Goal: Task Accomplishment & Management: Use online tool/utility

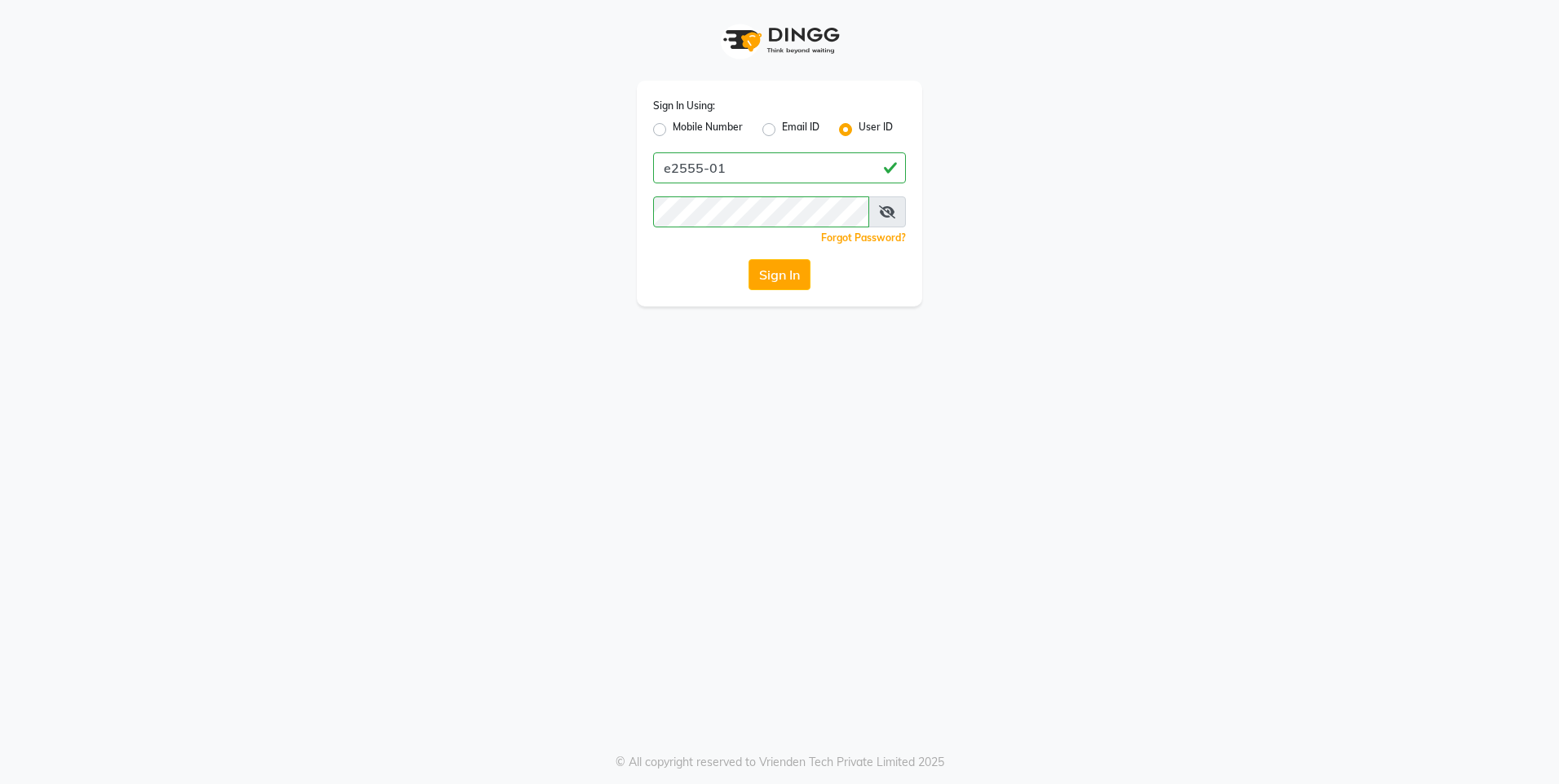
click at [770, 168] on input "e2555-01" at bounding box center [779, 168] width 252 height 31
click at [577, 255] on div "Sign In Using: Mobile Number Email ID User ID e2555-01 Remember me Forgot Passw…" at bounding box center [780, 153] width 929 height 306
click at [763, 264] on button "Sign In" at bounding box center [780, 274] width 62 height 31
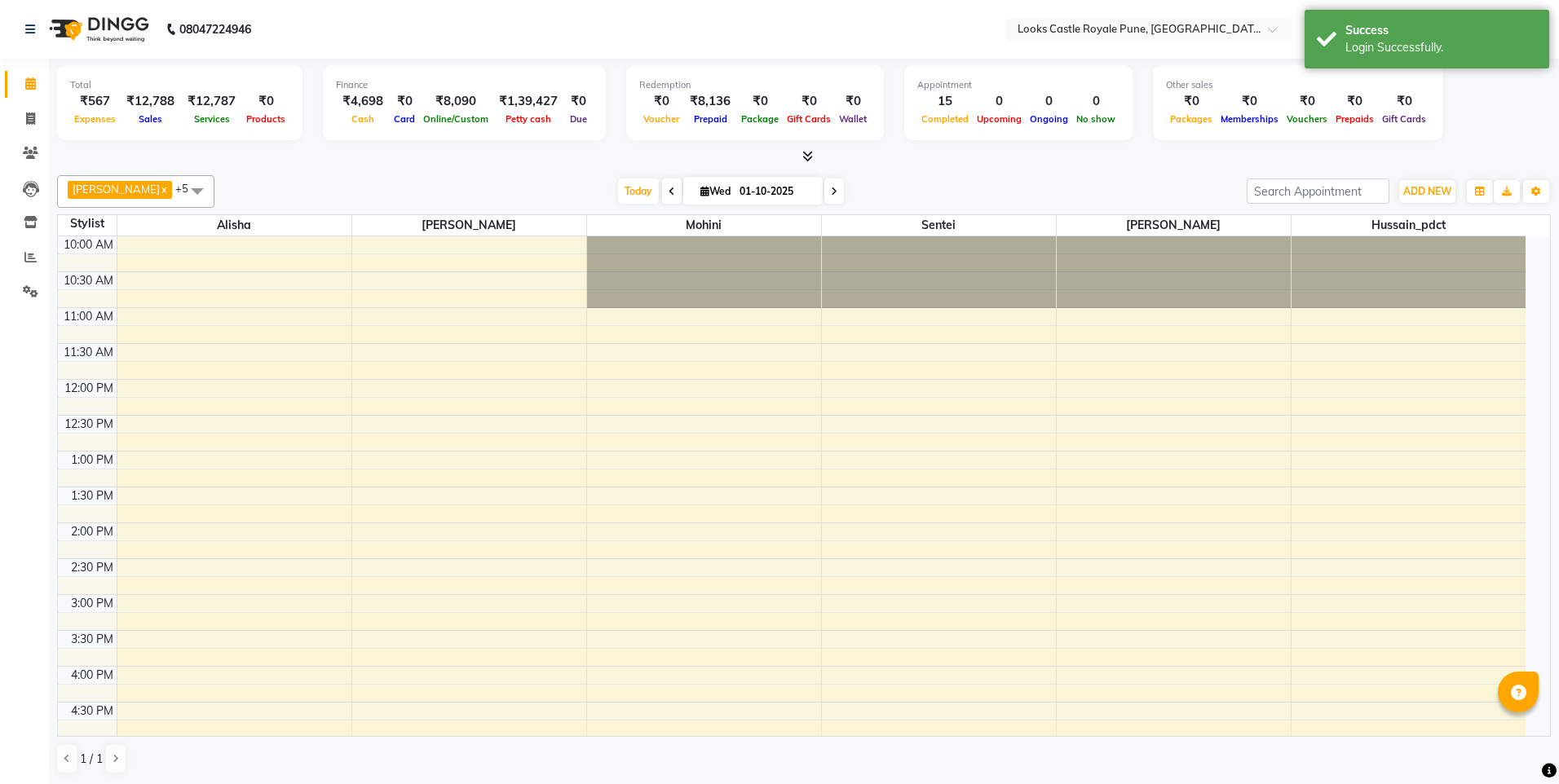
select select "en"
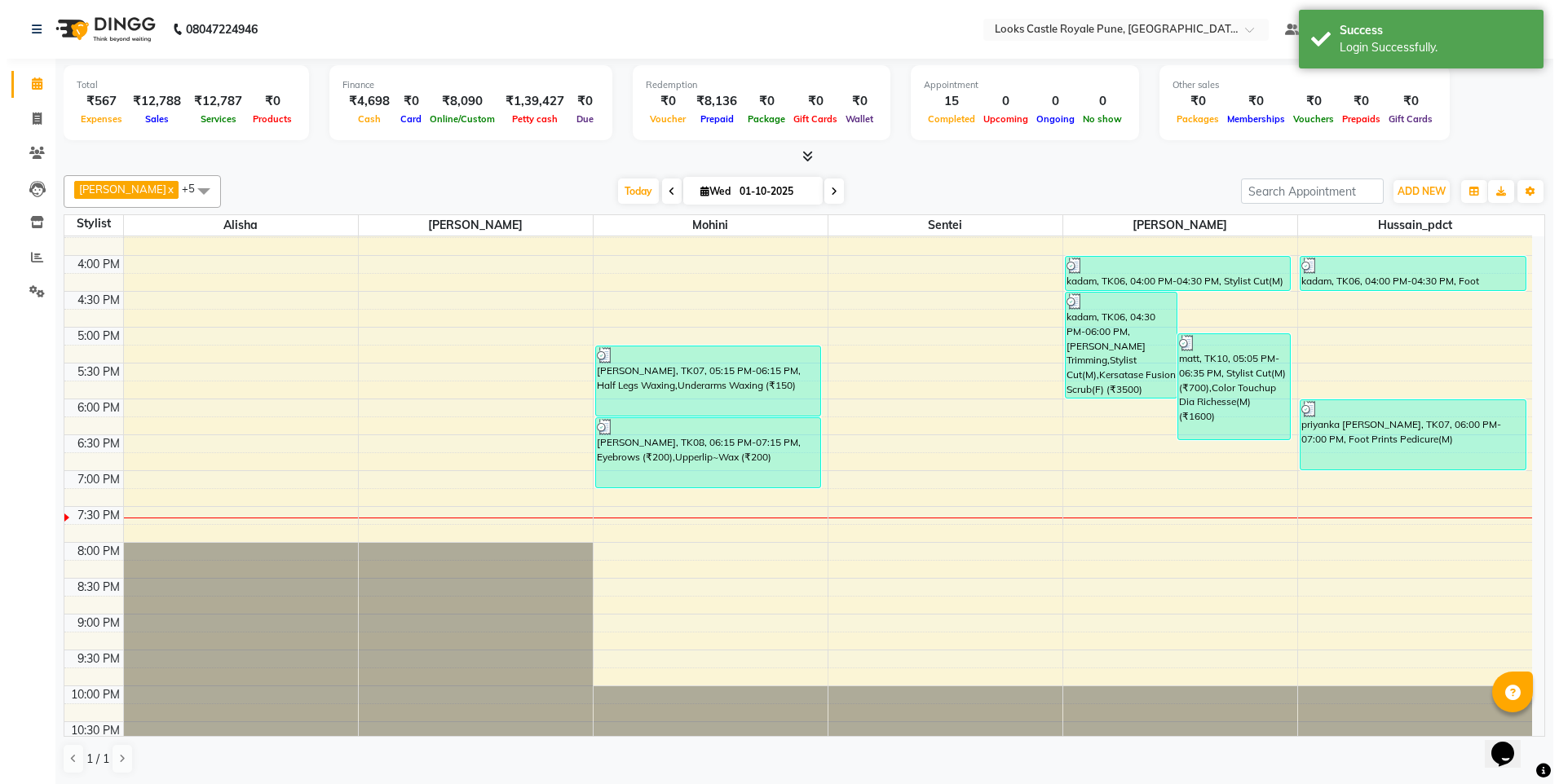
scroll to position [350, 0]
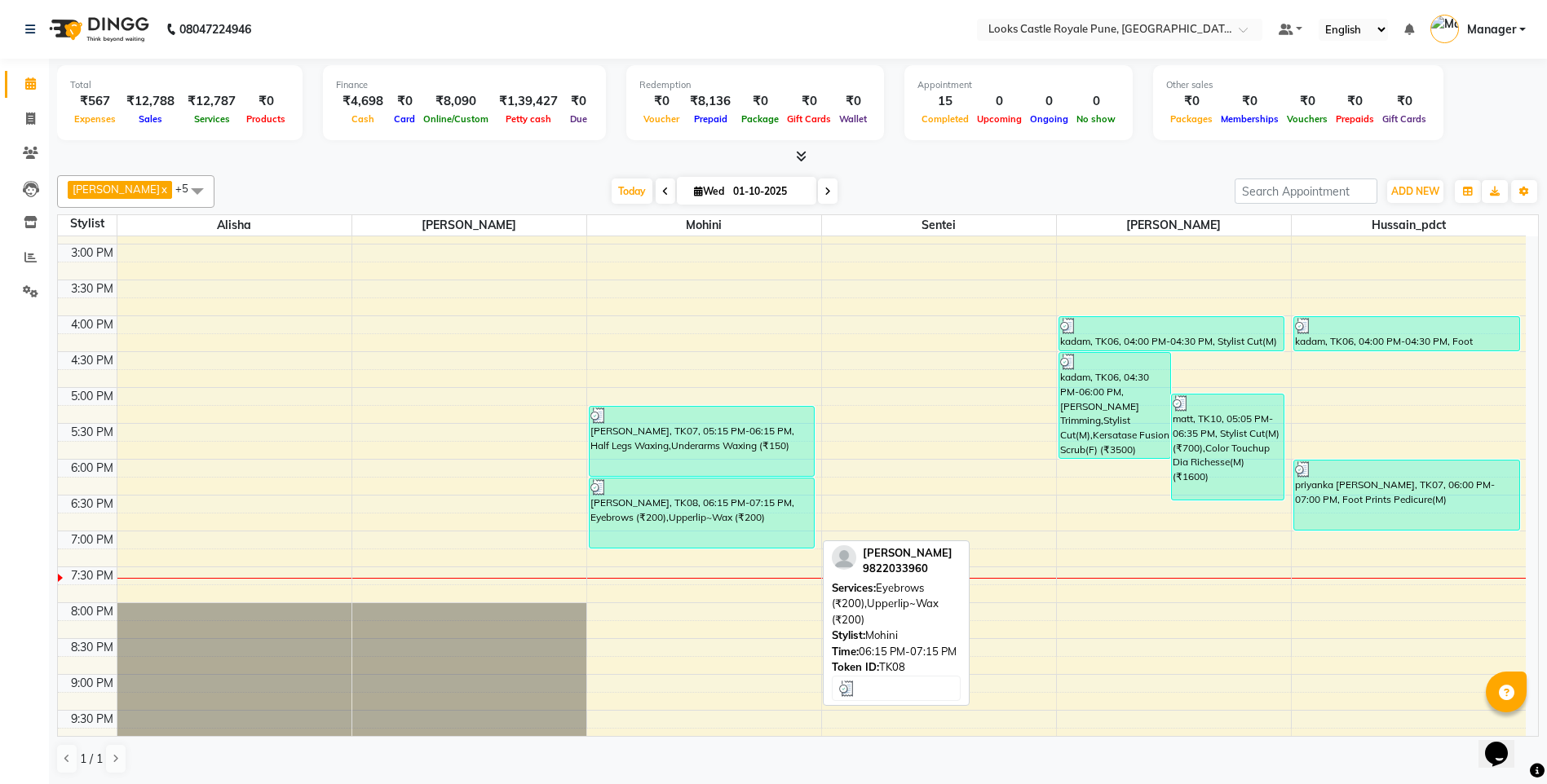
click at [658, 513] on div "[PERSON_NAME], TK08, 06:15 PM-07:15 PM, Eyebrows (₹200),Upperlip~Wax (₹200)" at bounding box center [702, 513] width 225 height 69
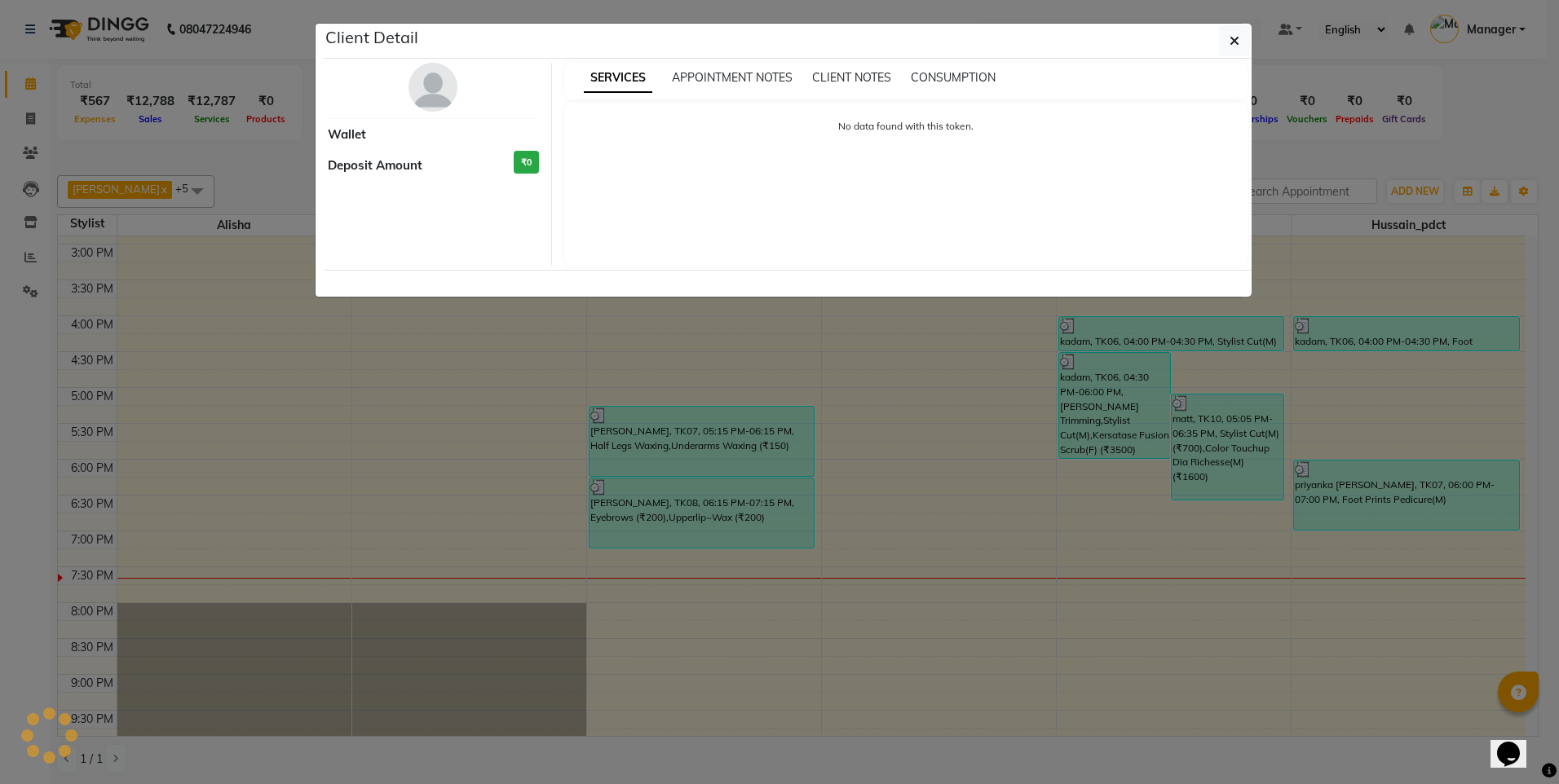
select select "3"
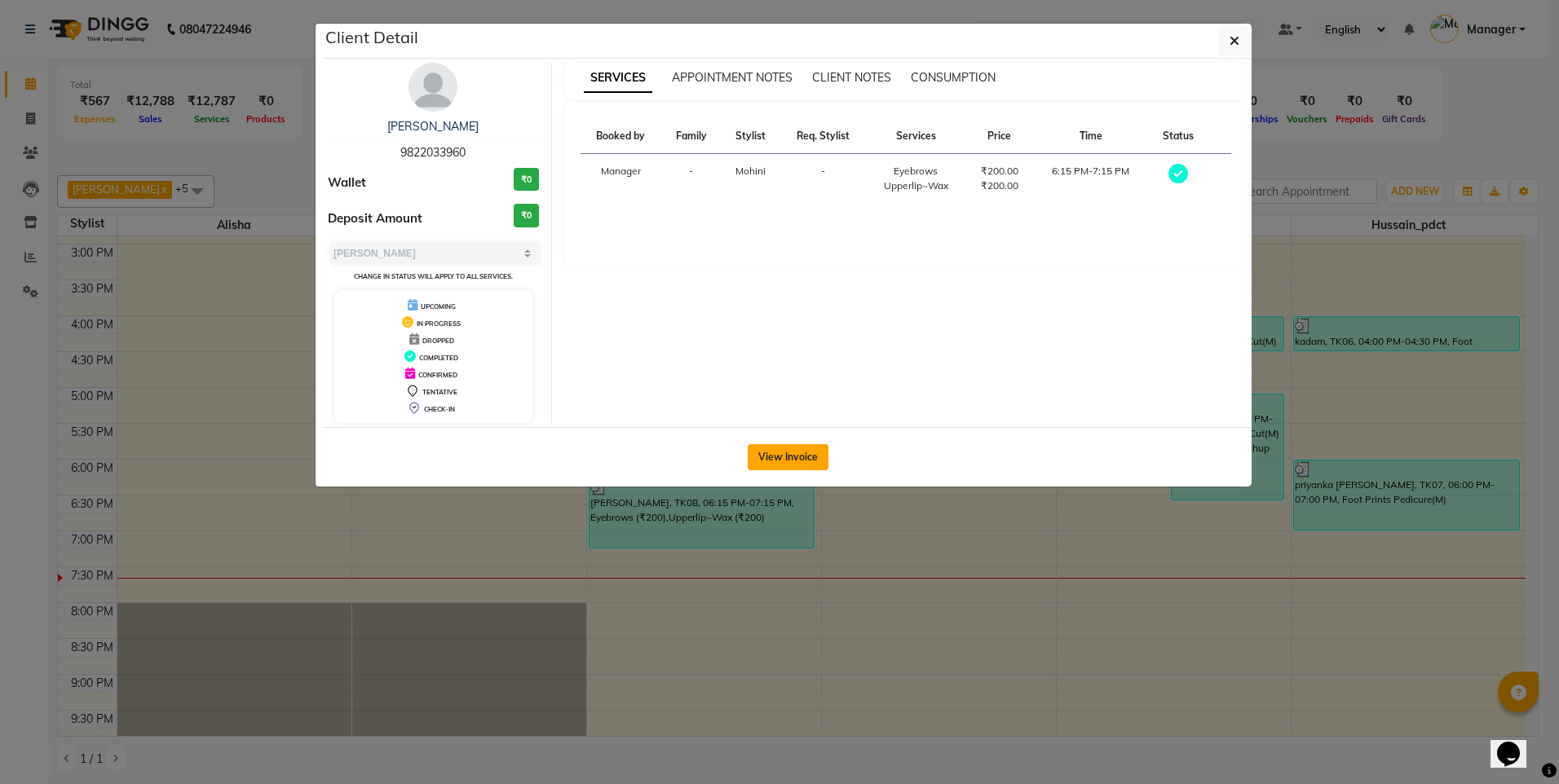
click at [788, 461] on button "View Invoice" at bounding box center [788, 457] width 81 height 26
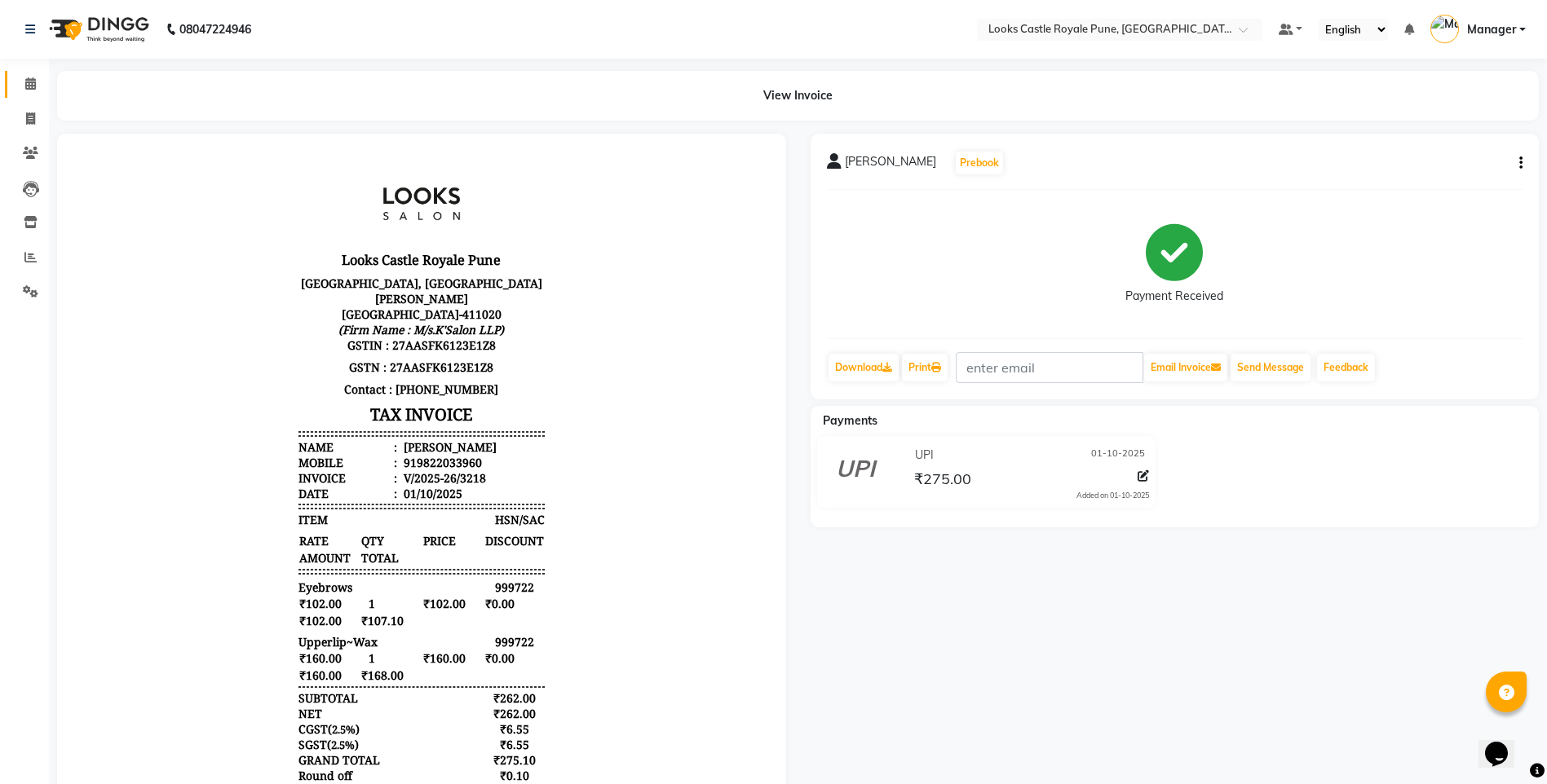
click at [37, 94] on link "Calendar" at bounding box center [24, 84] width 39 height 27
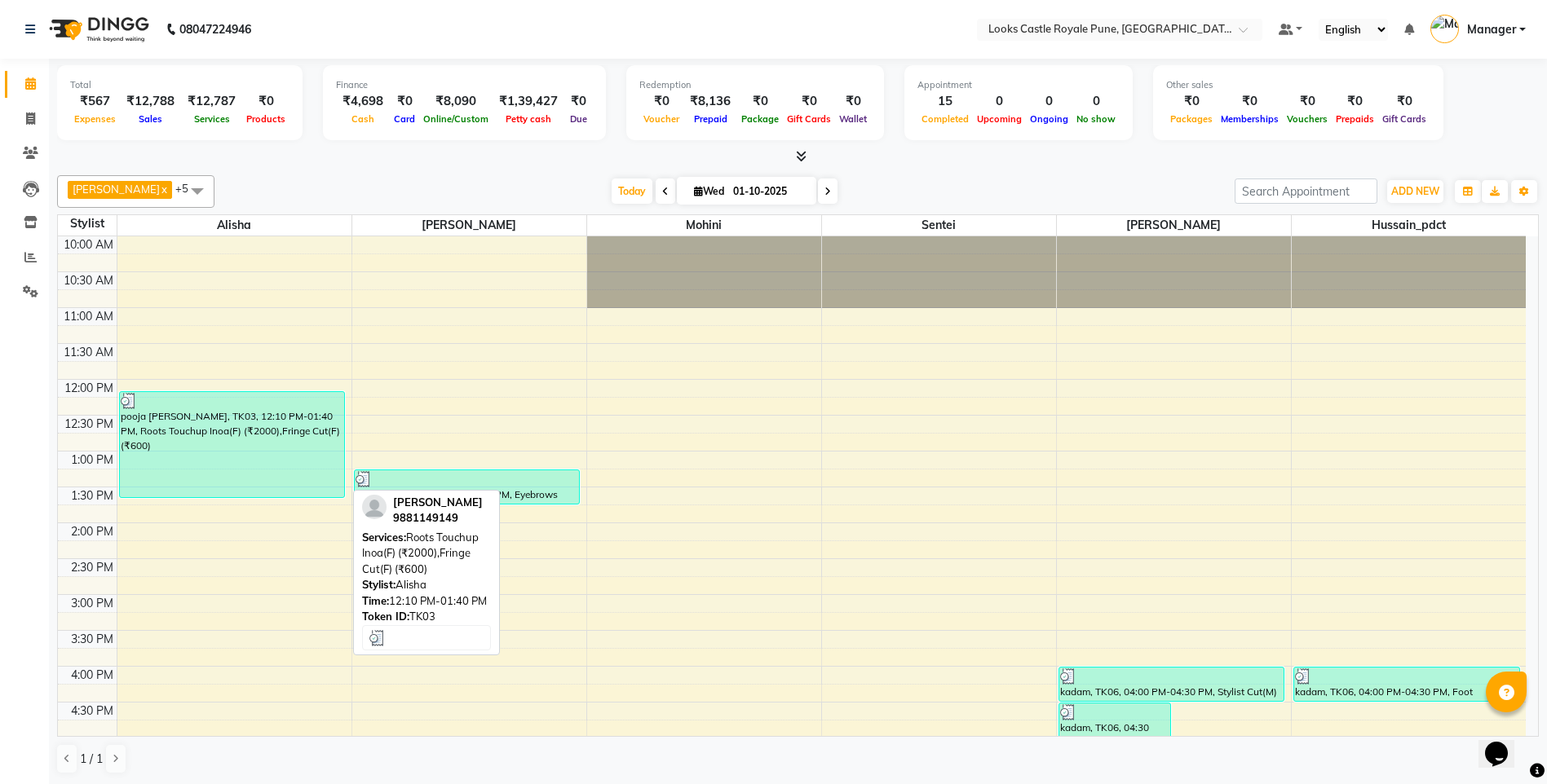
click at [236, 408] on div at bounding box center [233, 401] width 224 height 17
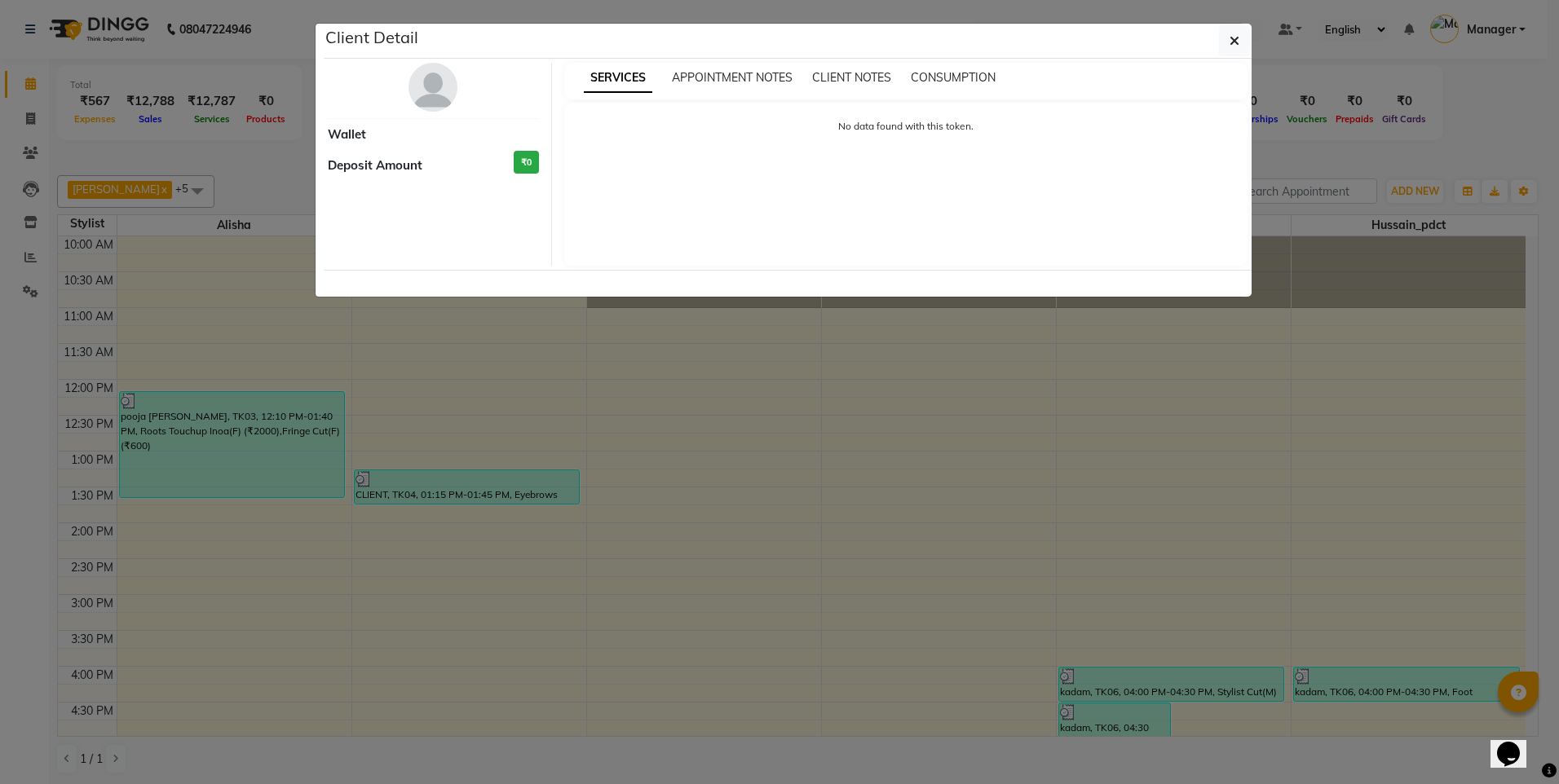
select select "3"
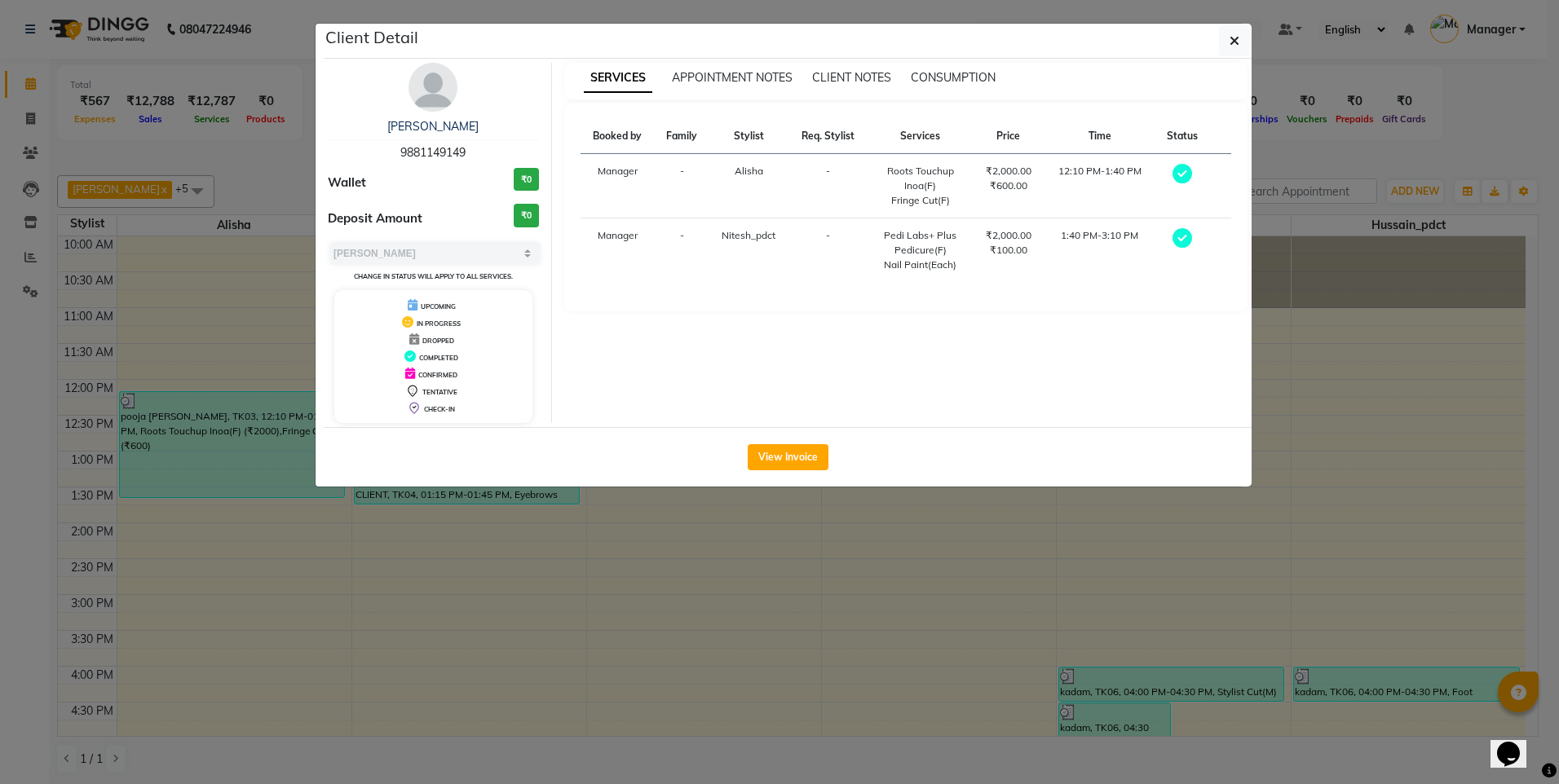
click at [816, 442] on div "View Invoice" at bounding box center [788, 457] width 928 height 60
click at [791, 450] on button "View Invoice" at bounding box center [788, 457] width 81 height 26
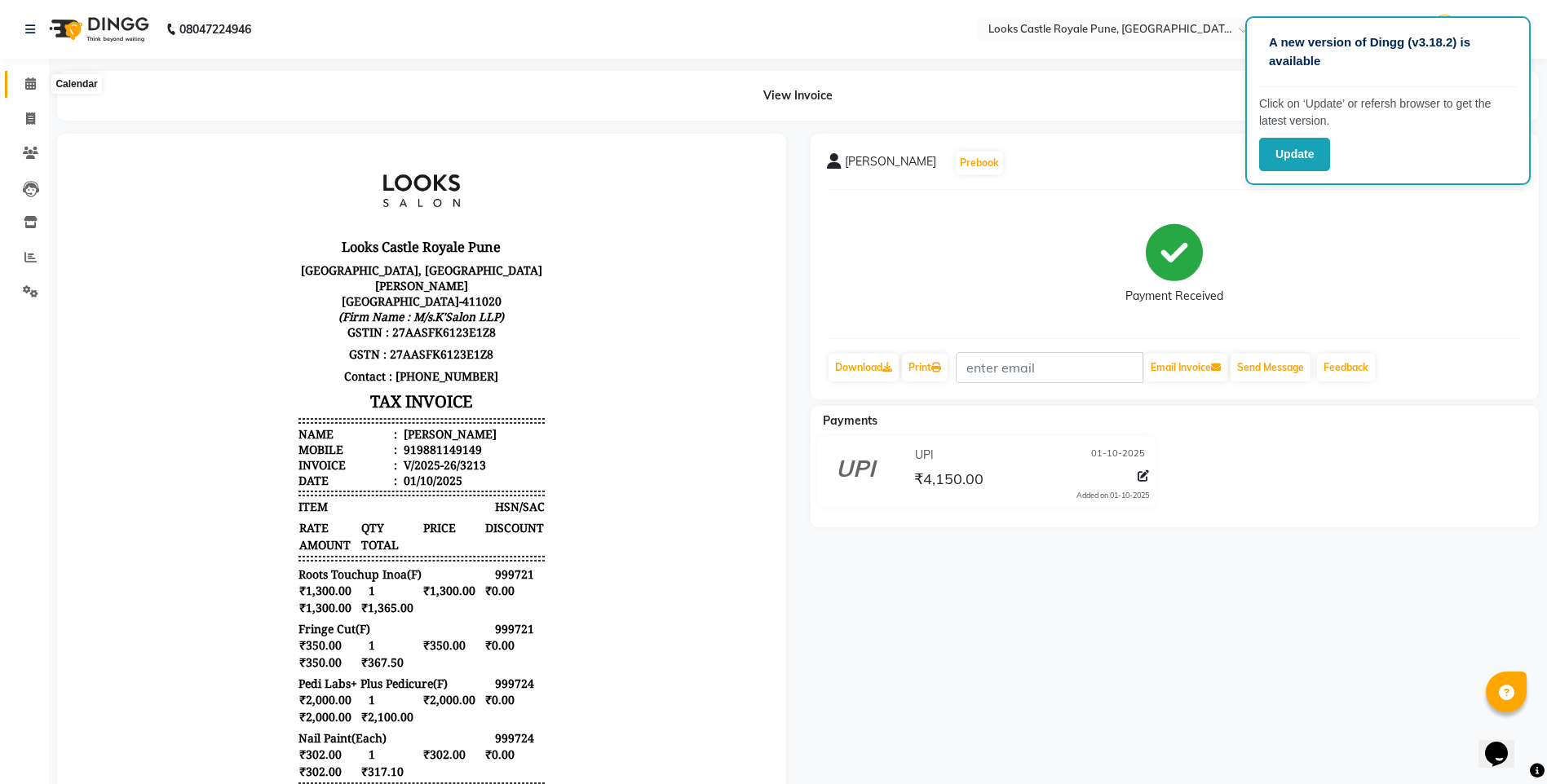
click at [30, 85] on icon at bounding box center [30, 83] width 10 height 12
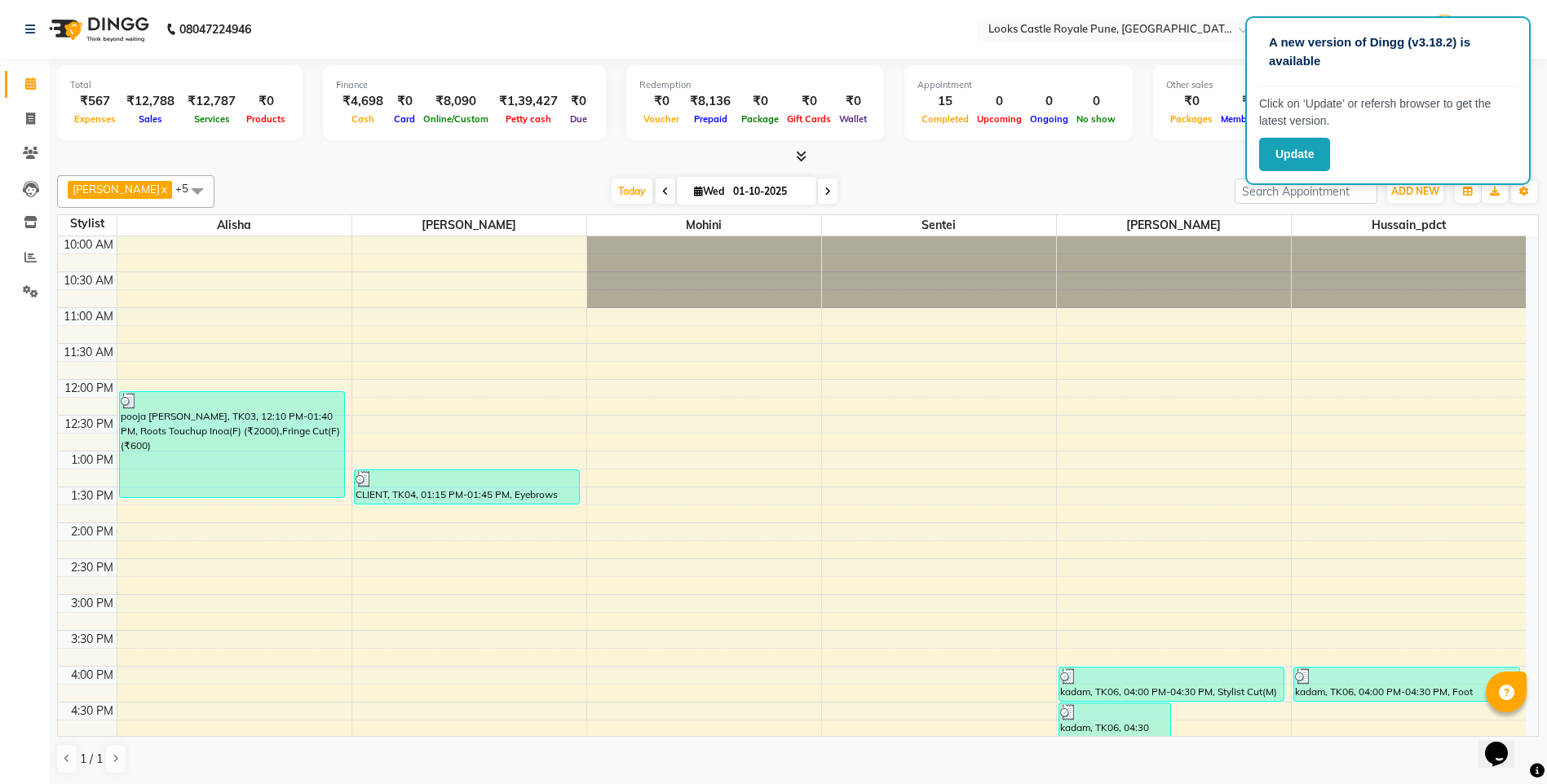
scroll to position [245, 0]
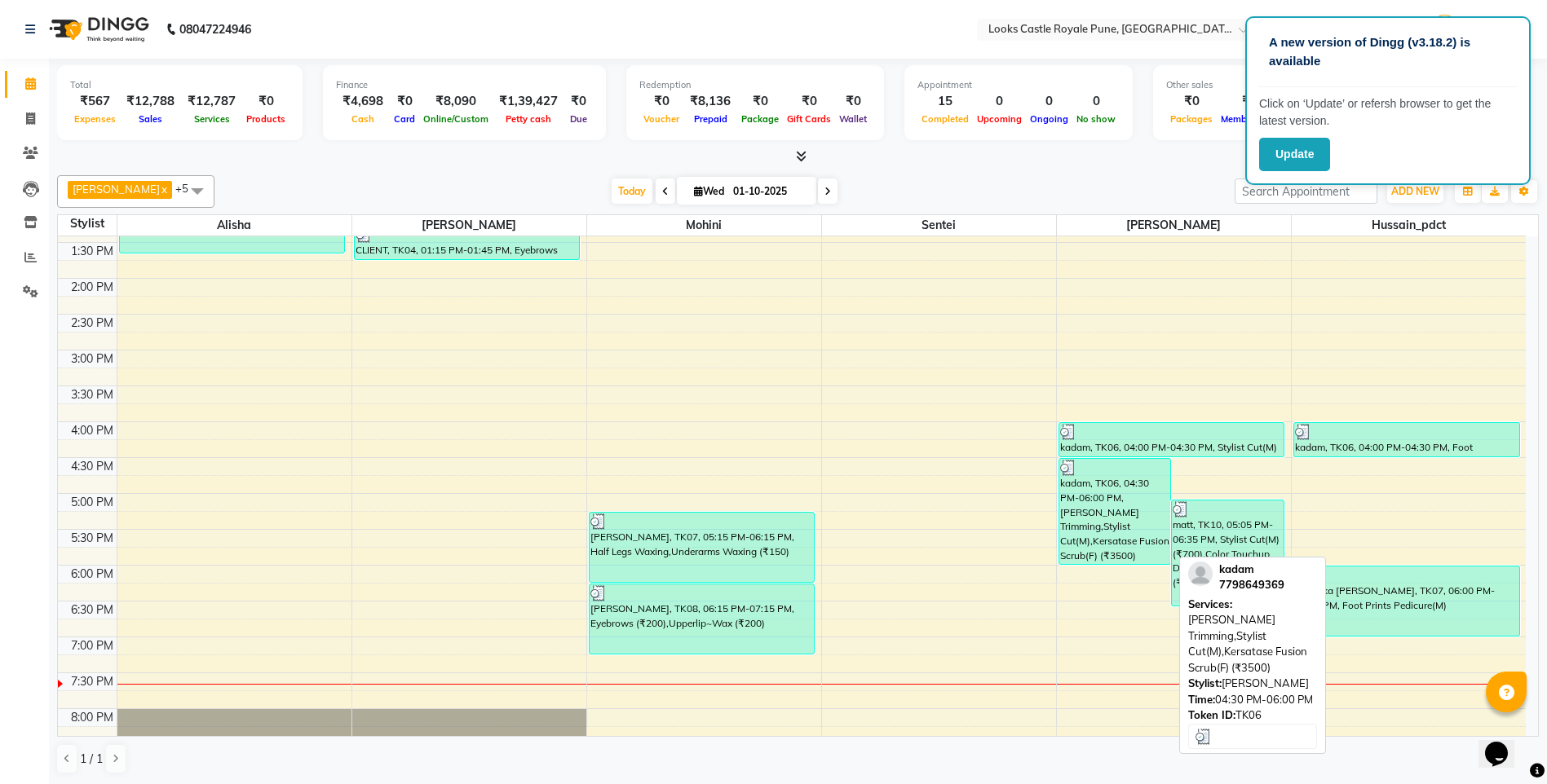
click at [1140, 520] on div "kadam, TK06, 04:30 PM-06:00 PM, [PERSON_NAME] Trimming,Stylist Cut(M),Kersatase…" at bounding box center [1115, 511] width 112 height 105
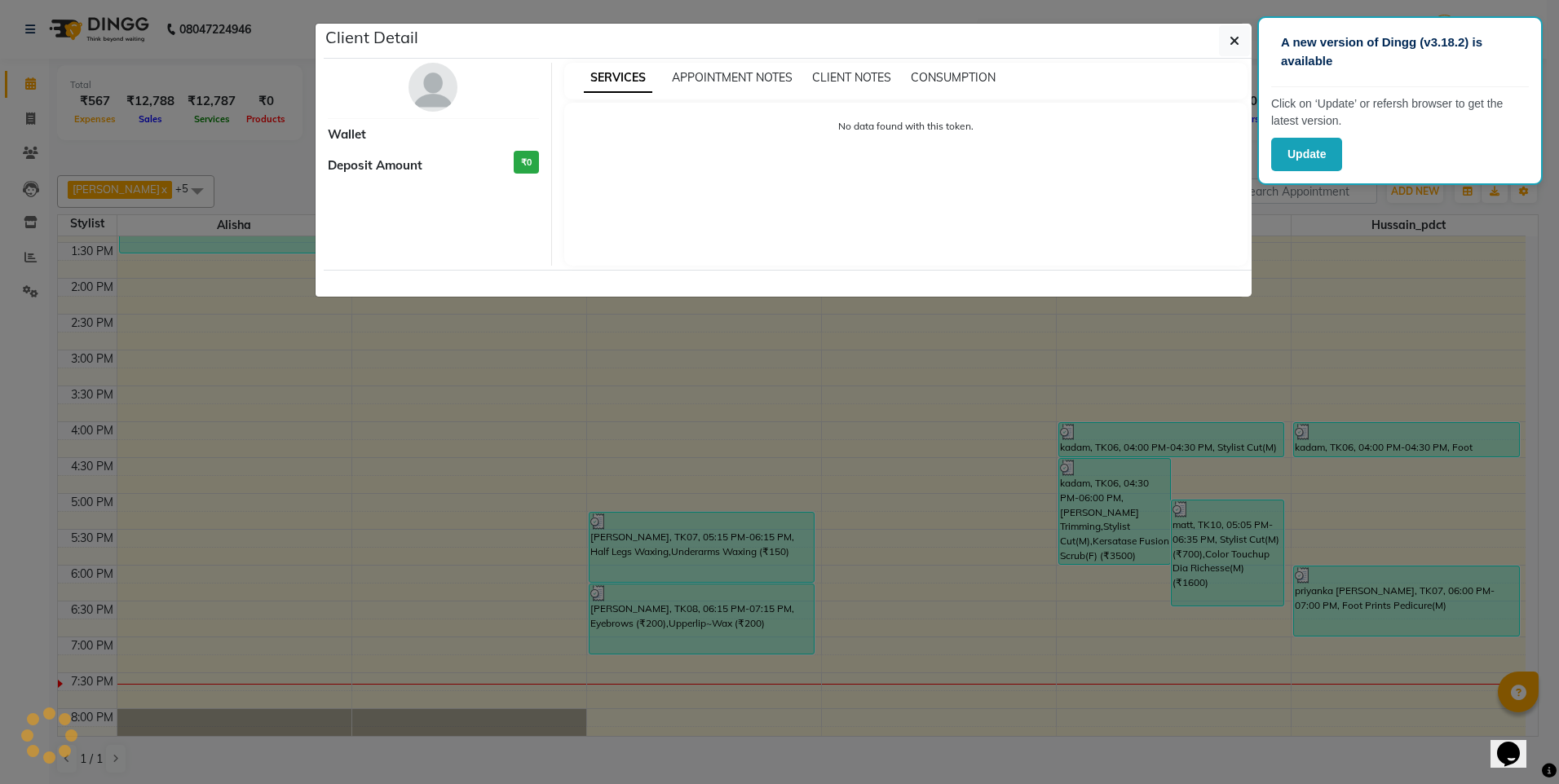
select select "3"
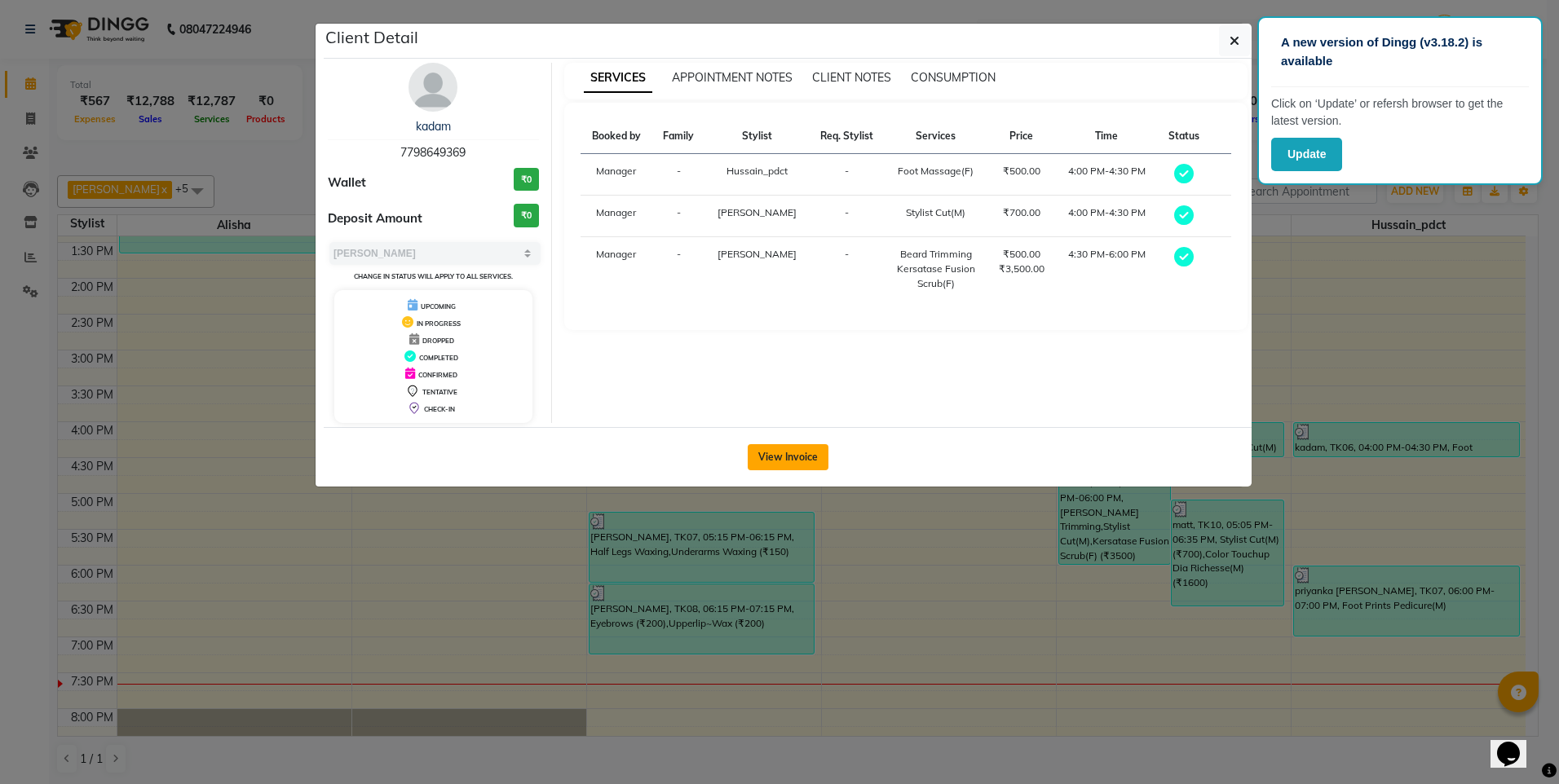
click at [813, 450] on button "View Invoice" at bounding box center [788, 457] width 81 height 26
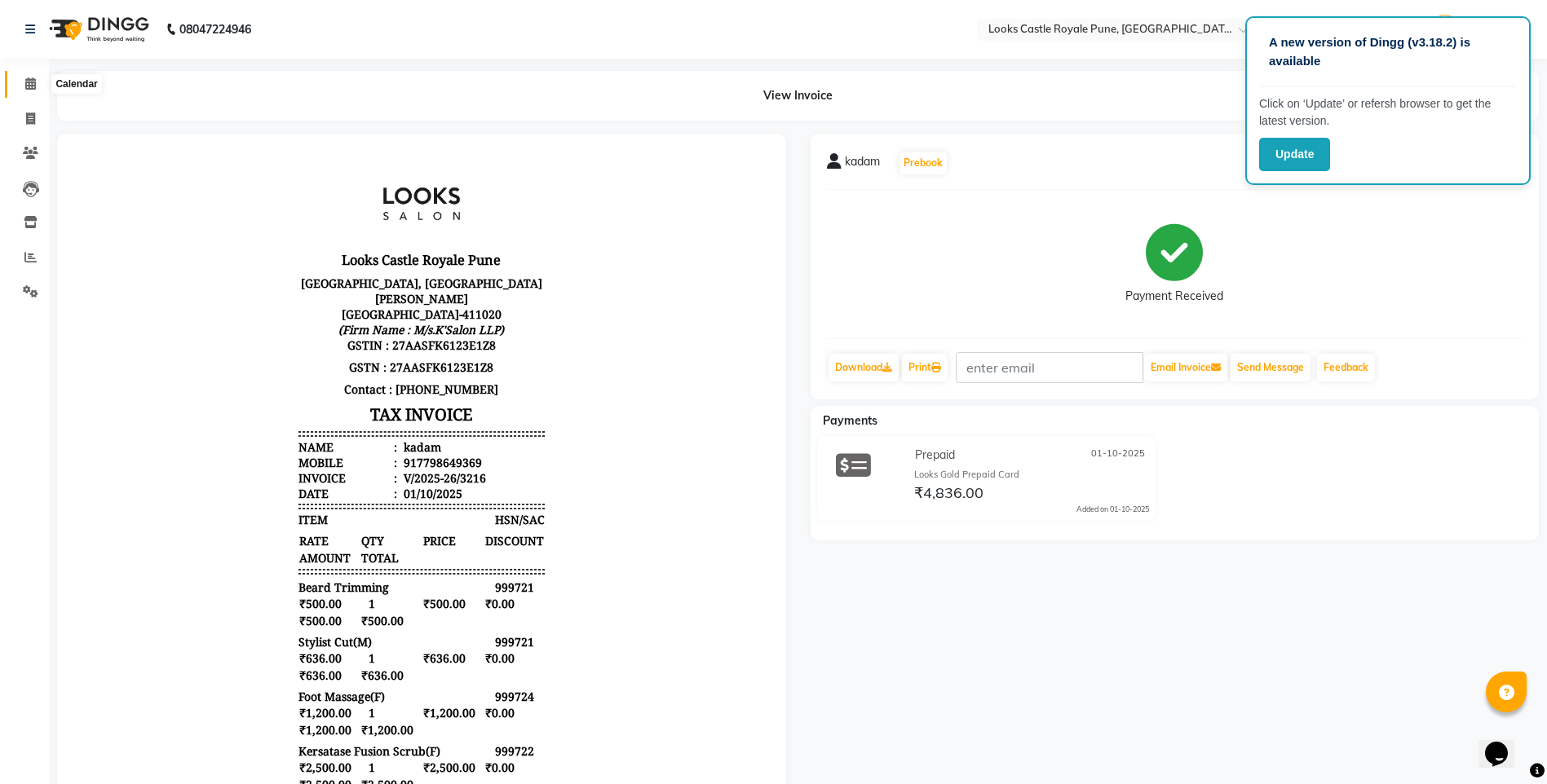
click at [33, 88] on icon at bounding box center [30, 83] width 10 height 12
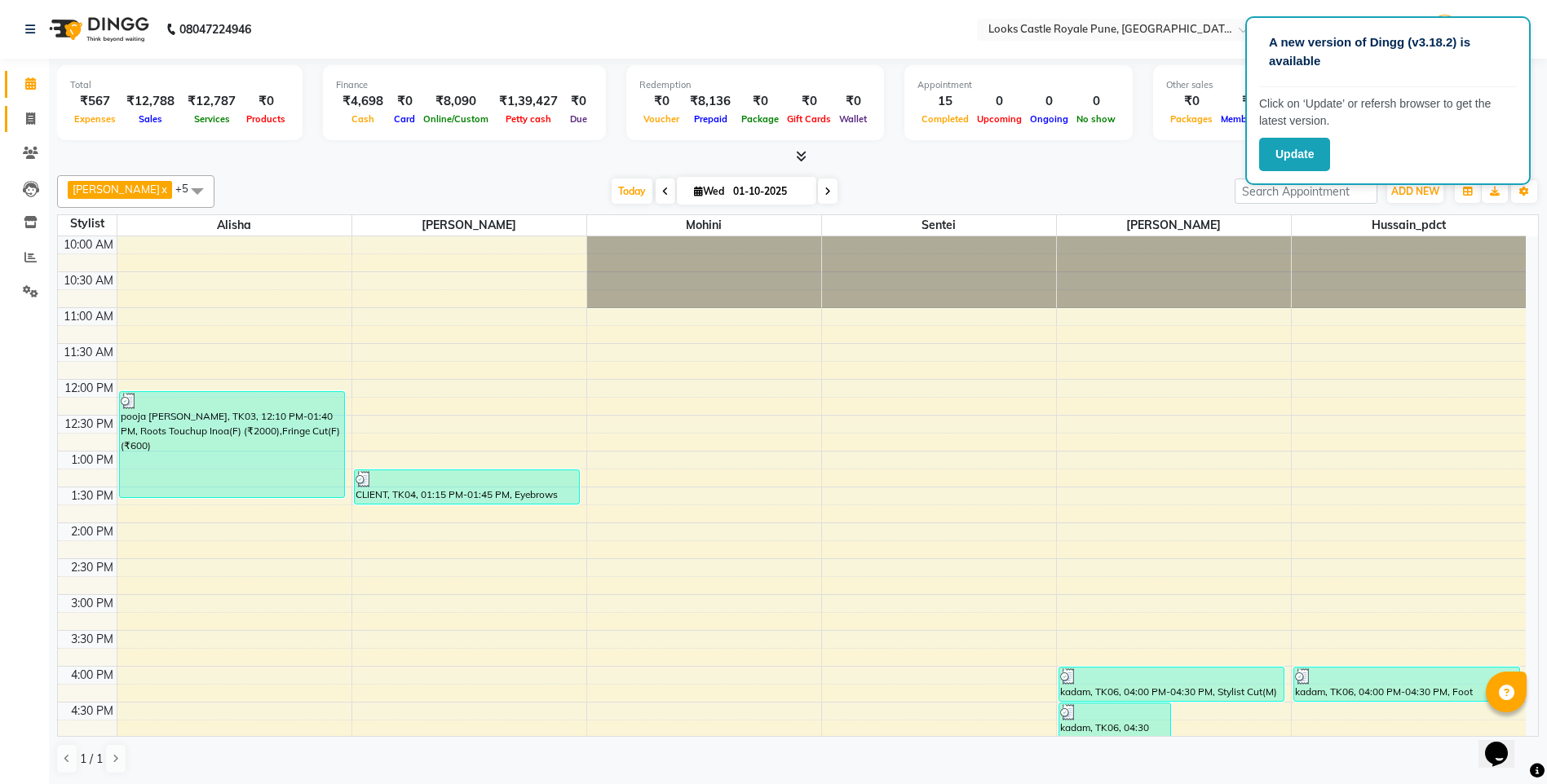
click at [18, 131] on link "Invoice" at bounding box center [24, 119] width 39 height 27
select select "service"
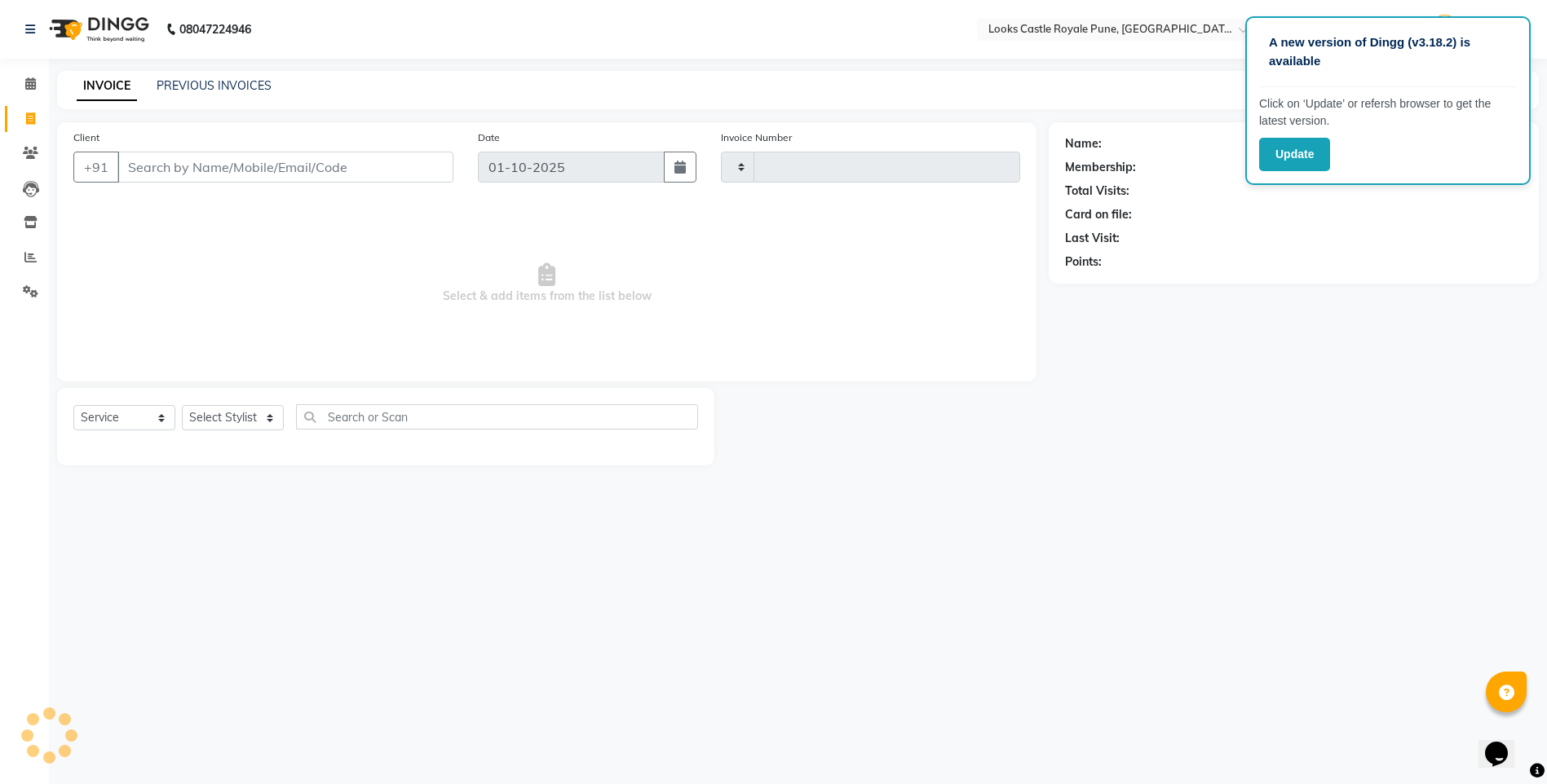
type input "3222"
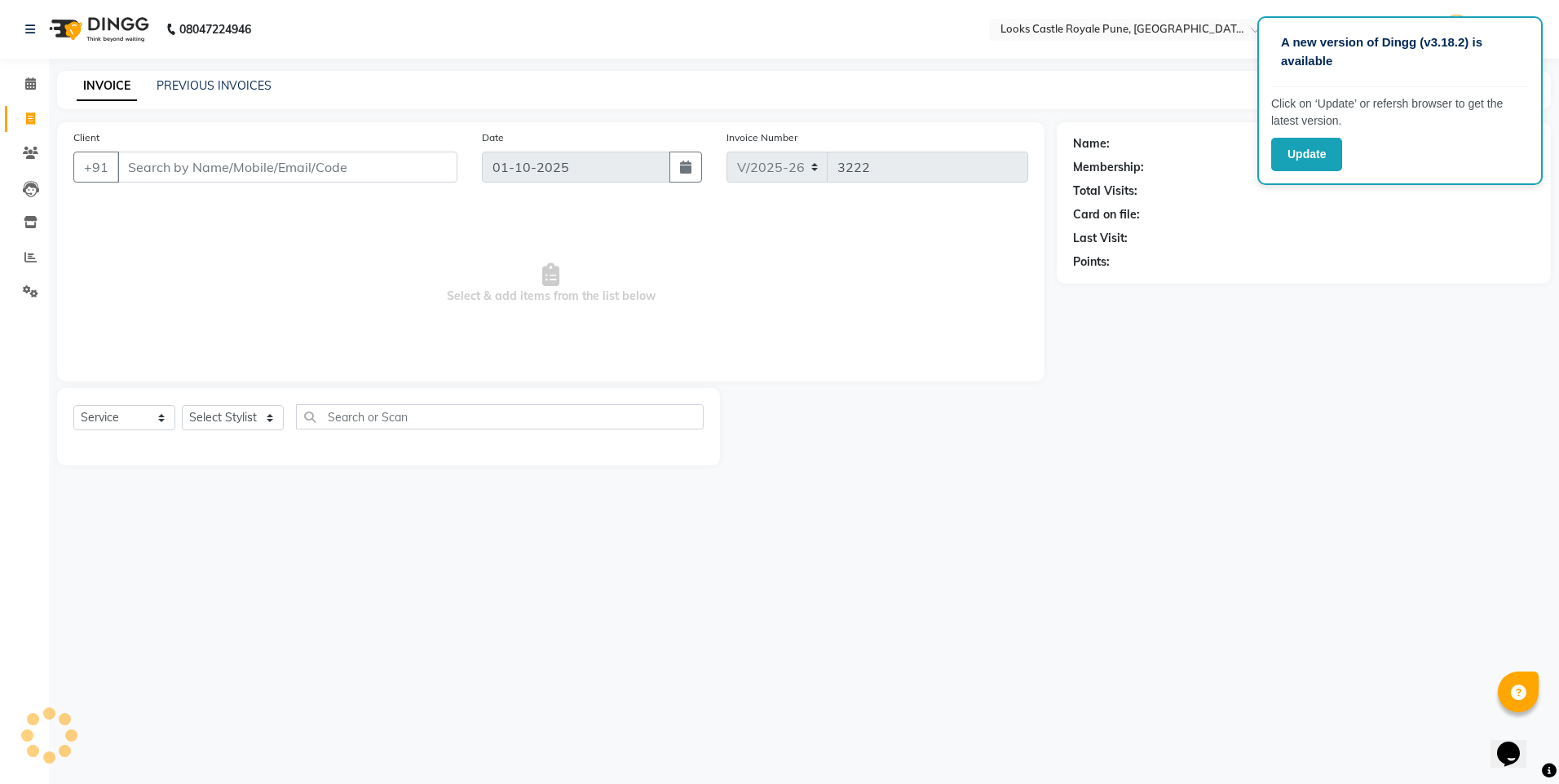
click at [23, 122] on span at bounding box center [31, 119] width 29 height 19
select select "5915"
select select "service"
click at [26, 116] on icon at bounding box center [31, 118] width 9 height 12
select select "service"
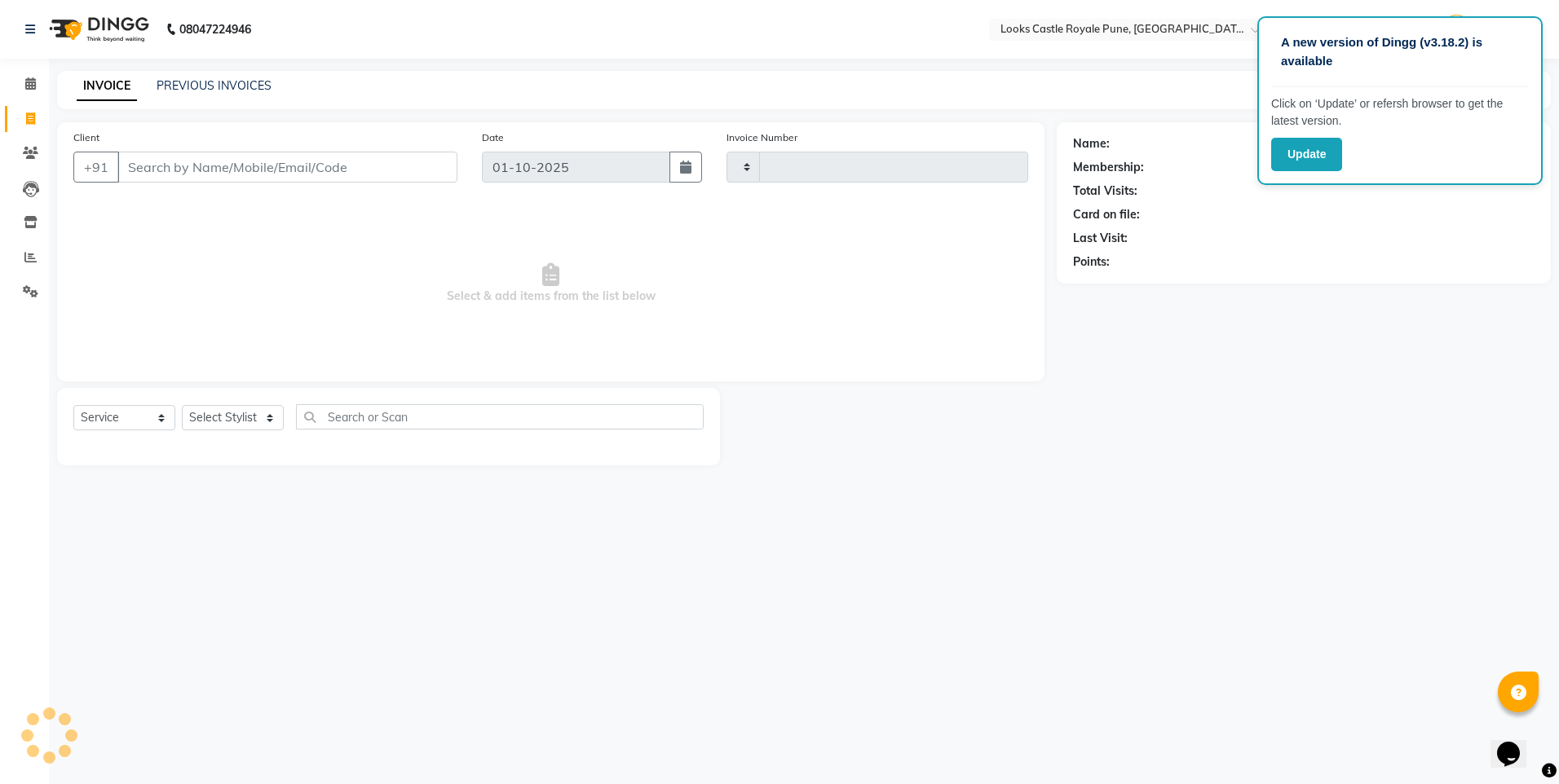
type input "3222"
select select "5915"
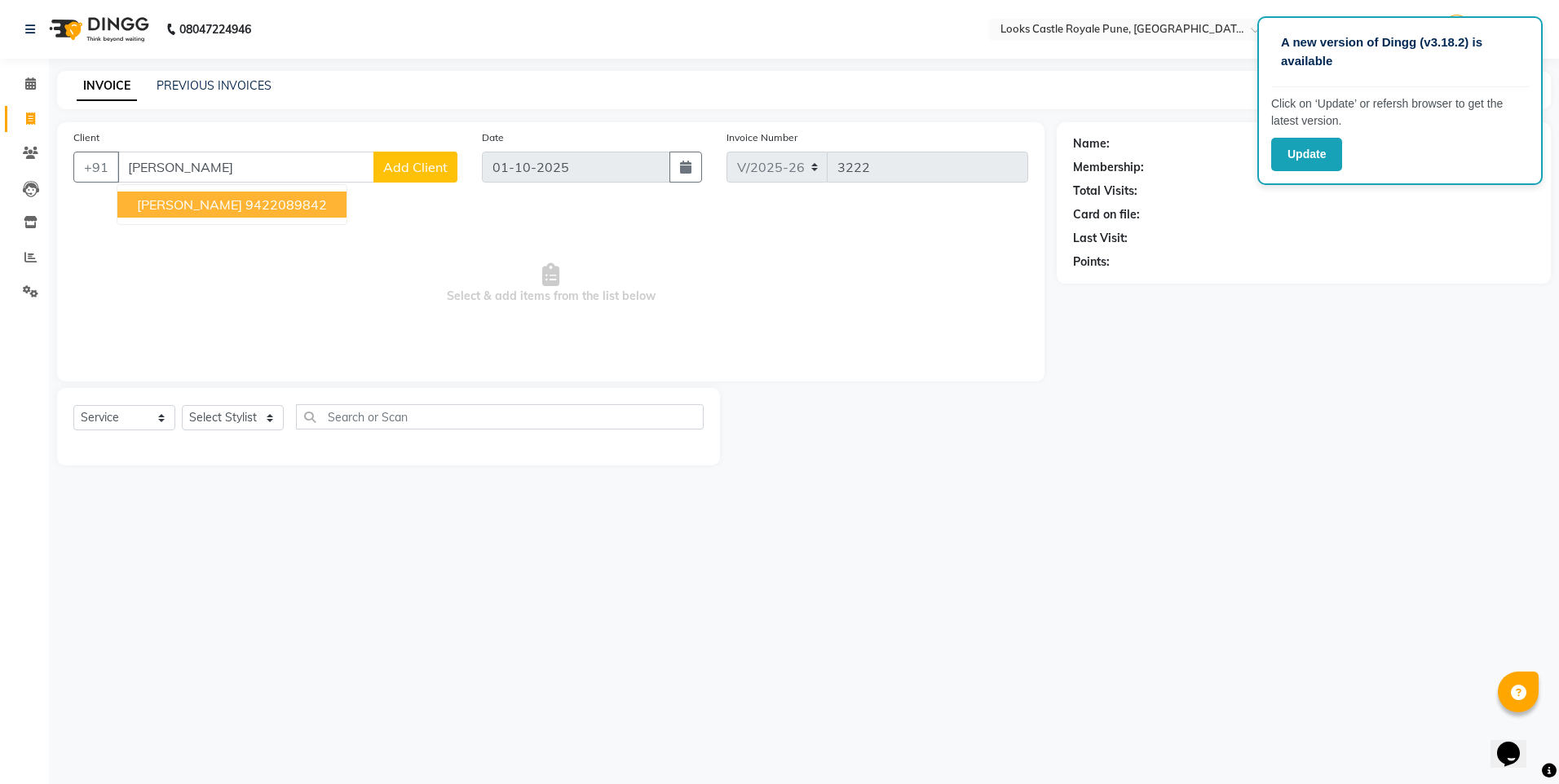
click at [184, 204] on span "[PERSON_NAME]" at bounding box center [189, 205] width 105 height 17
type input "9422089842"
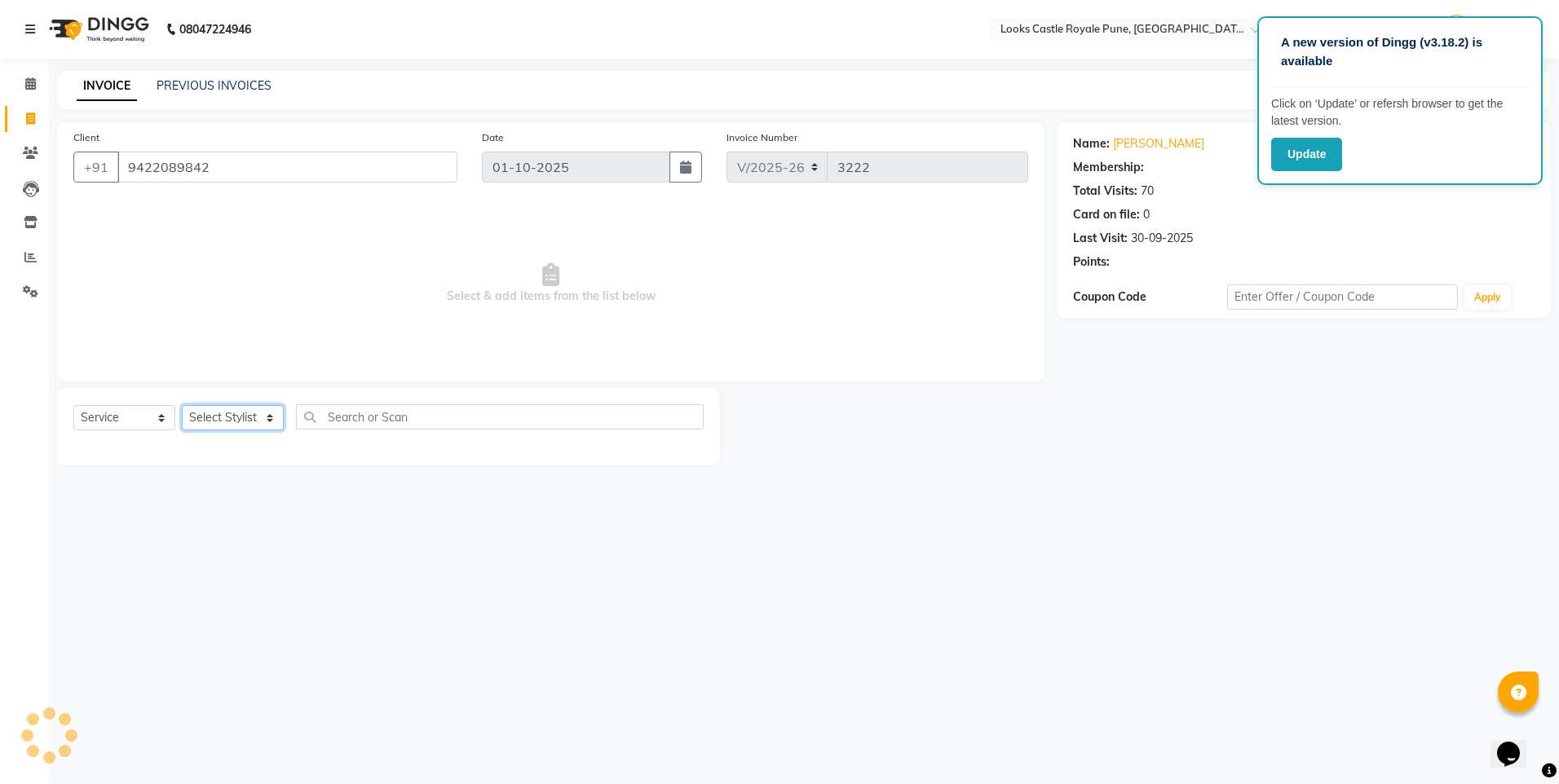
click at [248, 418] on select "Select Stylist Akshay [PERSON_NAME] [PERSON_NAME] [PERSON_NAME] Danish [PERSON_…" at bounding box center [232, 417] width 102 height 25
select select "1: Object"
click at [248, 418] on select "Select Stylist Akshay [PERSON_NAME] [PERSON_NAME] [PERSON_NAME] Danish [PERSON_…" at bounding box center [232, 417] width 102 height 25
select select "43035"
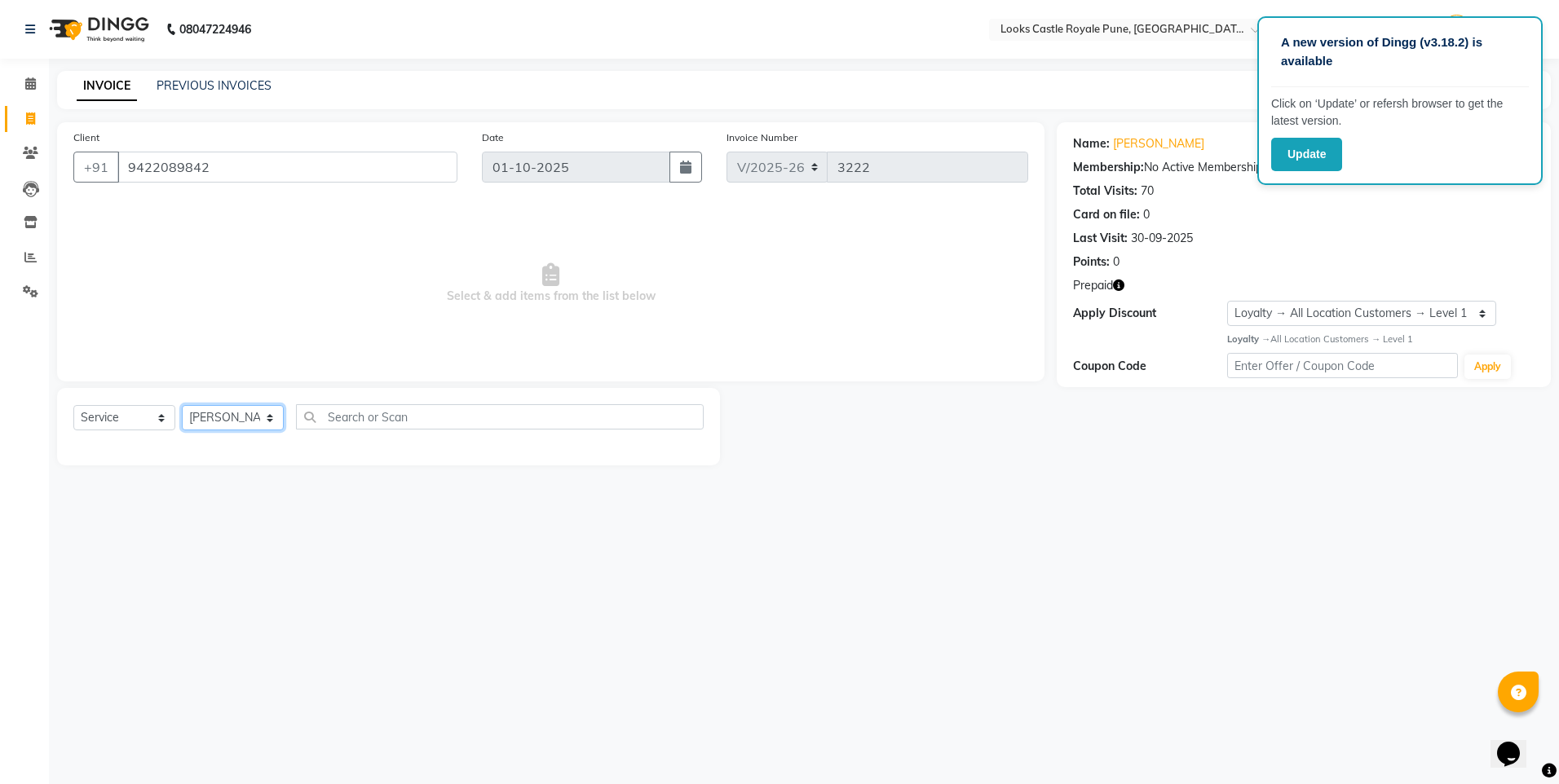
click at [182, 405] on select "Select Stylist Akshay [PERSON_NAME] [PERSON_NAME] [PERSON_NAME] Danish [PERSON_…" at bounding box center [232, 417] width 102 height 25
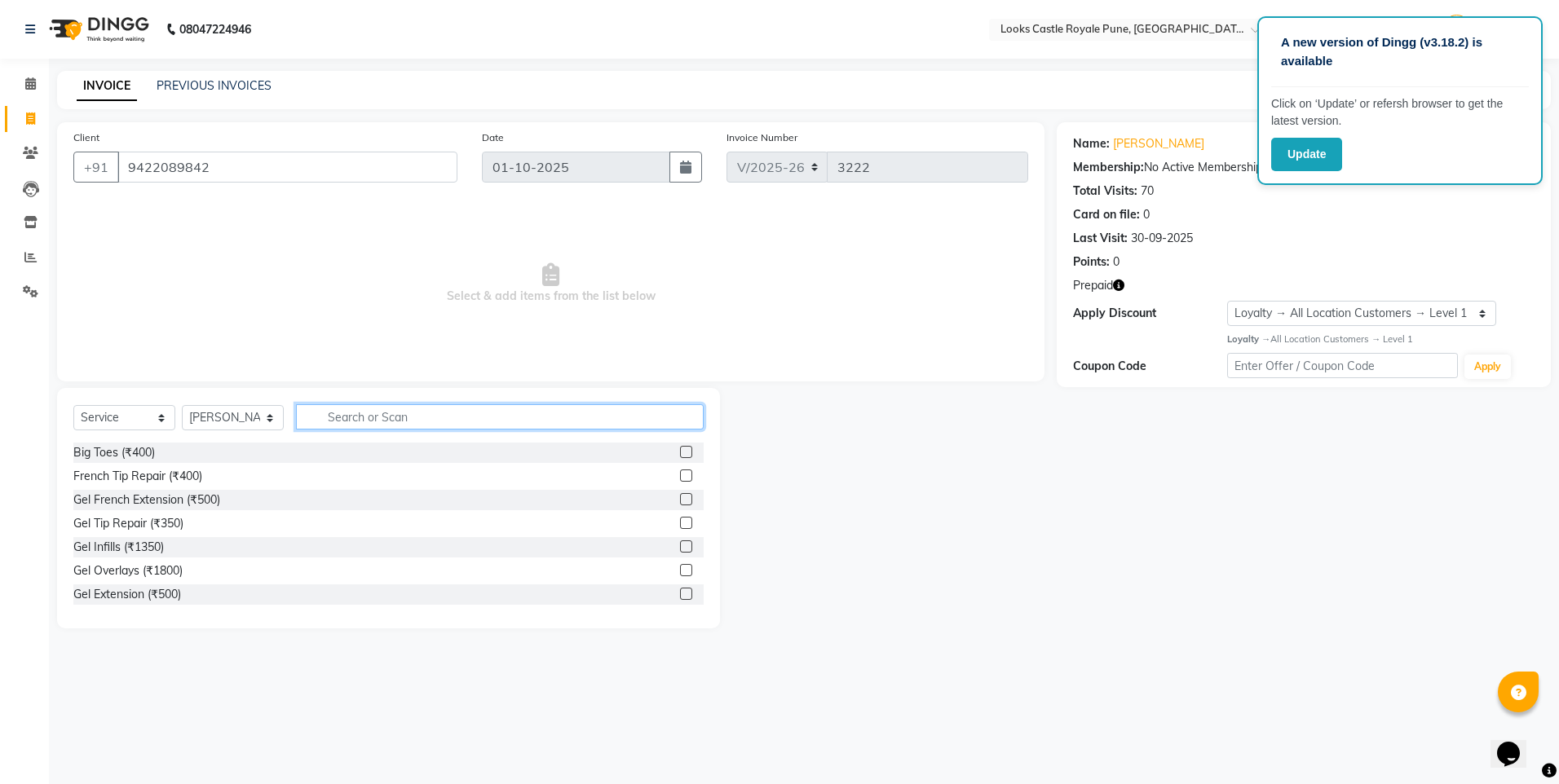
click at [430, 420] on input "text" at bounding box center [500, 416] width 408 height 25
type input "cut"
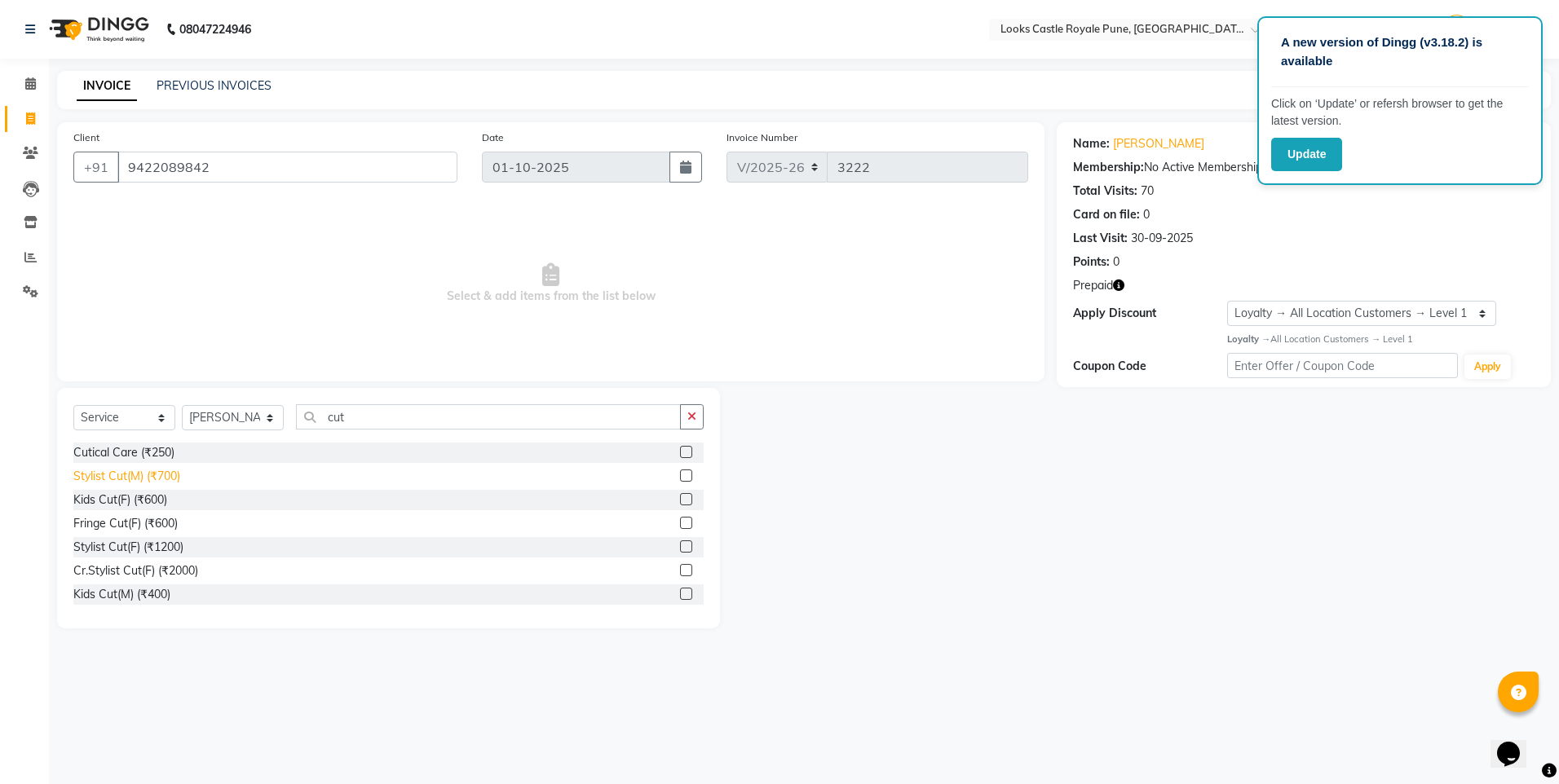
click at [152, 472] on div "Stylist Cut(M) (₹700)" at bounding box center [127, 477] width 107 height 17
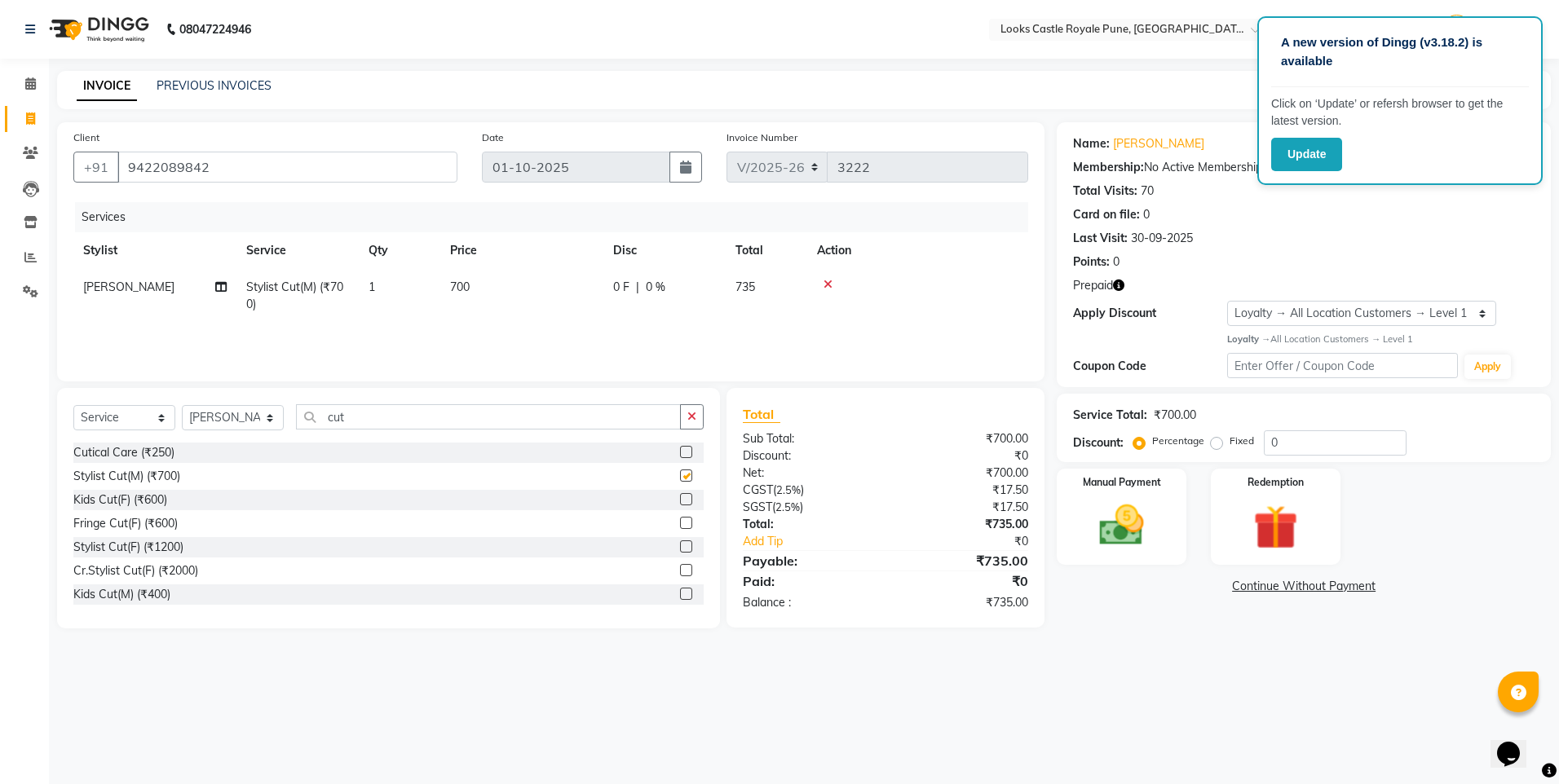
checkbox input "false"
click at [346, 420] on input "cut" at bounding box center [488, 416] width 385 height 25
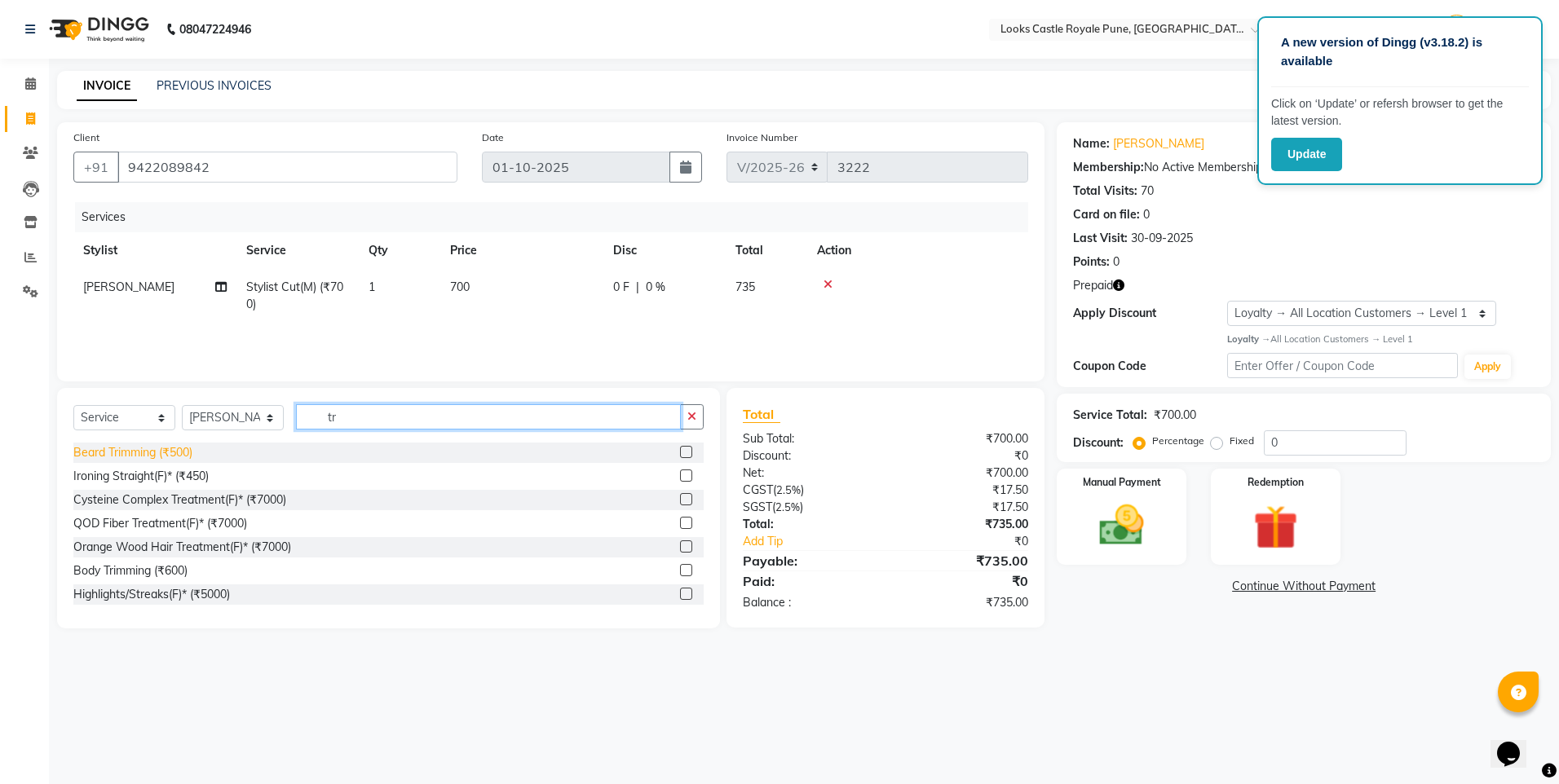
type input "tr"
click at [170, 457] on div "Beard Trimming (₹500)" at bounding box center [133, 453] width 119 height 17
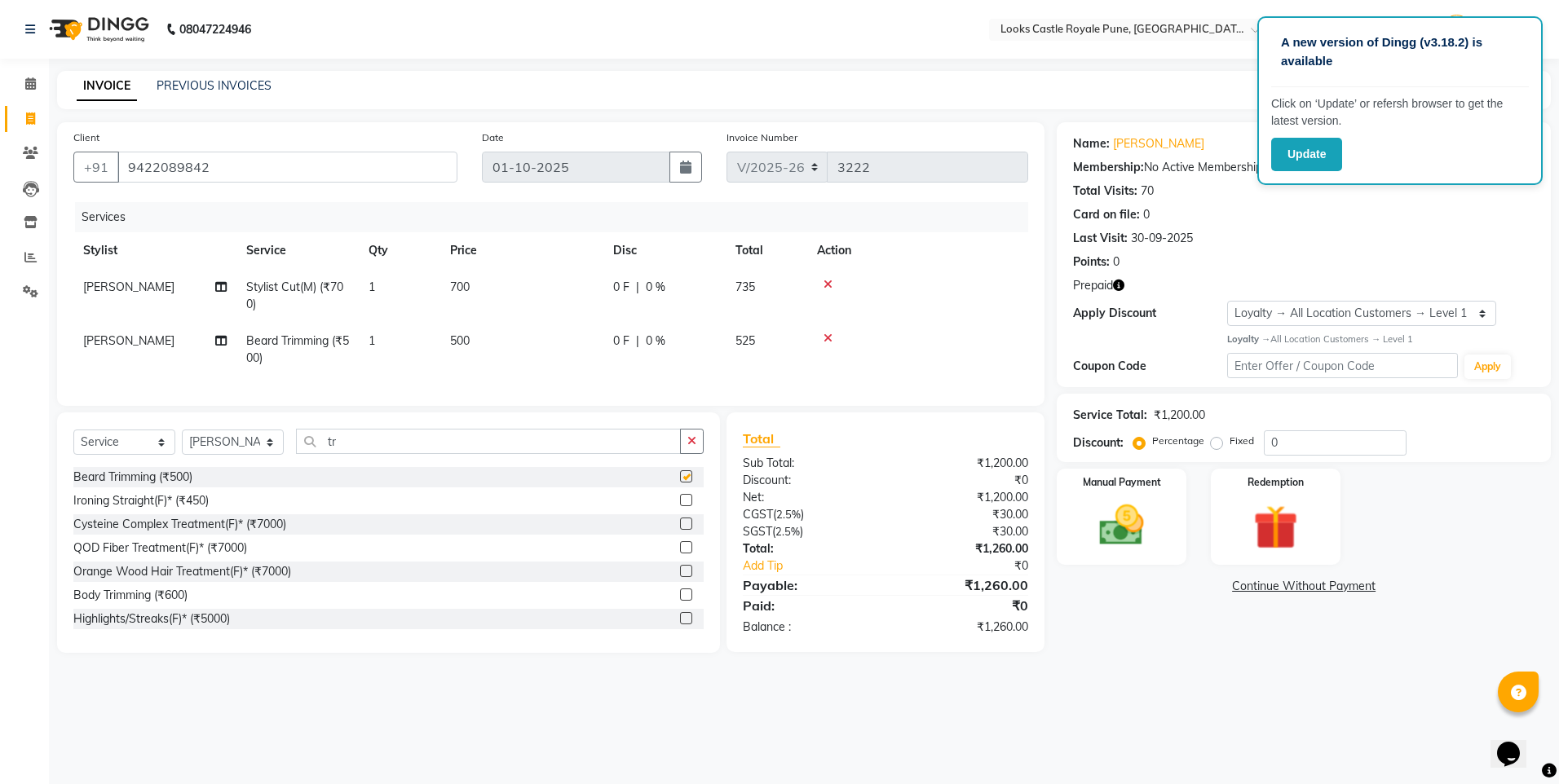
checkbox input "false"
click at [419, 347] on td "1" at bounding box center [400, 350] width 82 height 54
select select "43035"
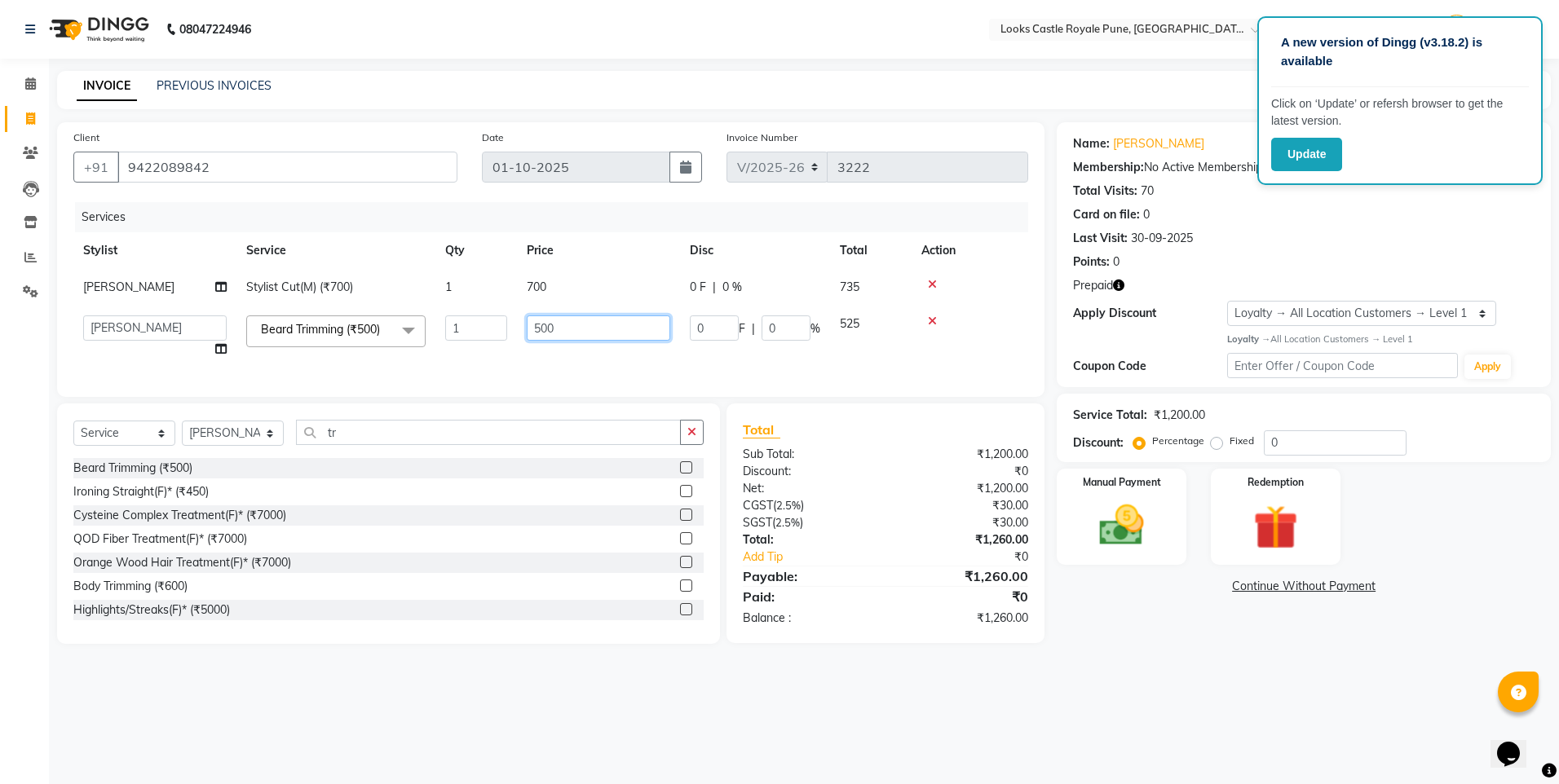
click at [544, 322] on input "500" at bounding box center [599, 328] width 143 height 25
type input "450"
click at [561, 286] on td "700" at bounding box center [598, 287] width 163 height 36
select select "43035"
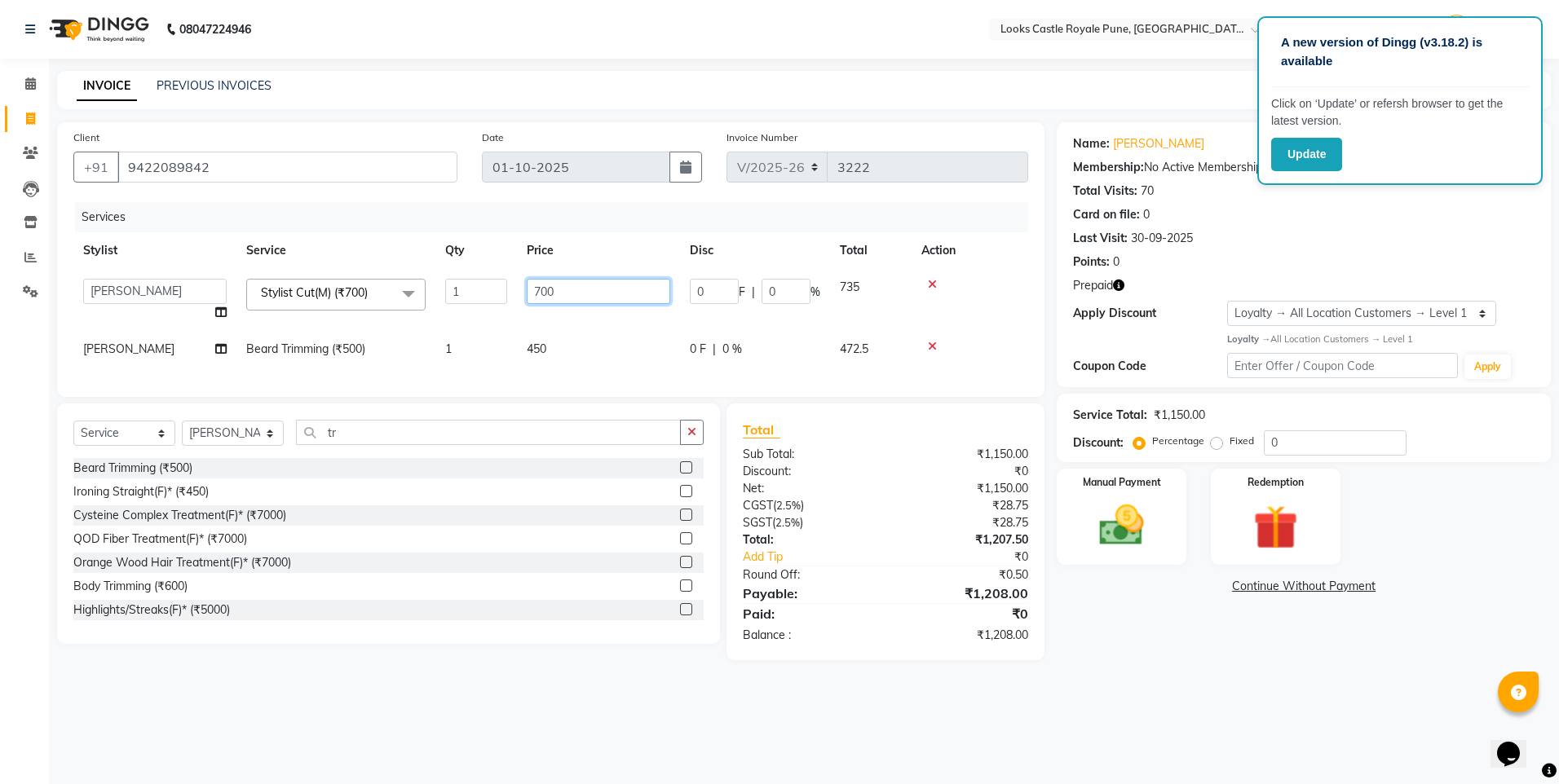
click at [561, 286] on input "700" at bounding box center [599, 291] width 143 height 25
type input "593"
drag, startPoint x: 186, startPoint y: 432, endPoint x: 195, endPoint y: 441, distance: 12.7
click at [186, 431] on div "Select Service Product Membership Package Voucher Prepaid Gift Card Select Styl…" at bounding box center [388, 523] width 663 height 240
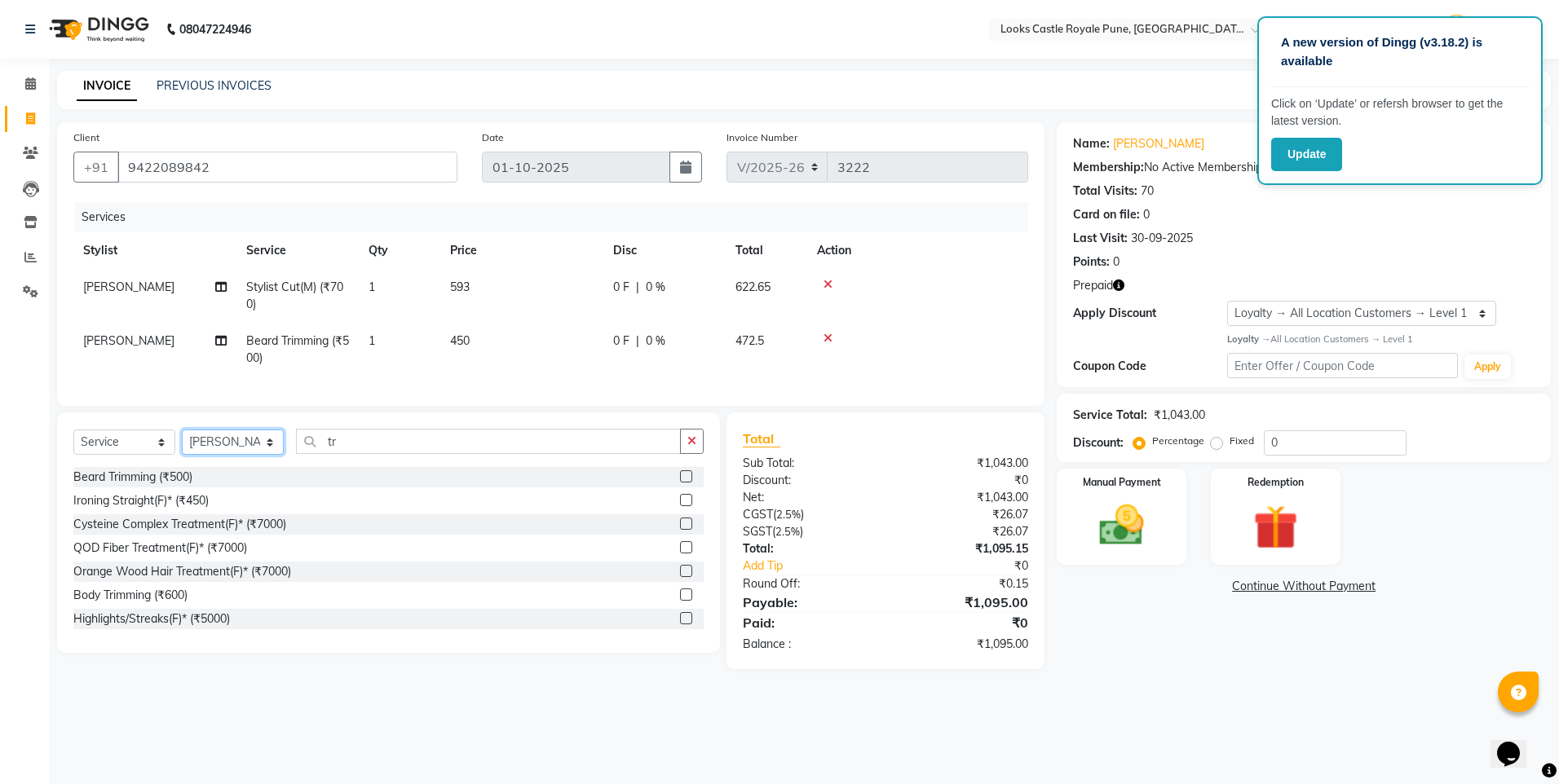
click at [197, 443] on select "Select Stylist Akshay [PERSON_NAME] [PERSON_NAME] [PERSON_NAME] Danish [PERSON_…" at bounding box center [232, 441] width 102 height 25
select select "43037"
click at [182, 442] on select "Select Stylist Akshay [PERSON_NAME] [PERSON_NAME] [PERSON_NAME] Danish [PERSON_…" at bounding box center [232, 441] width 102 height 25
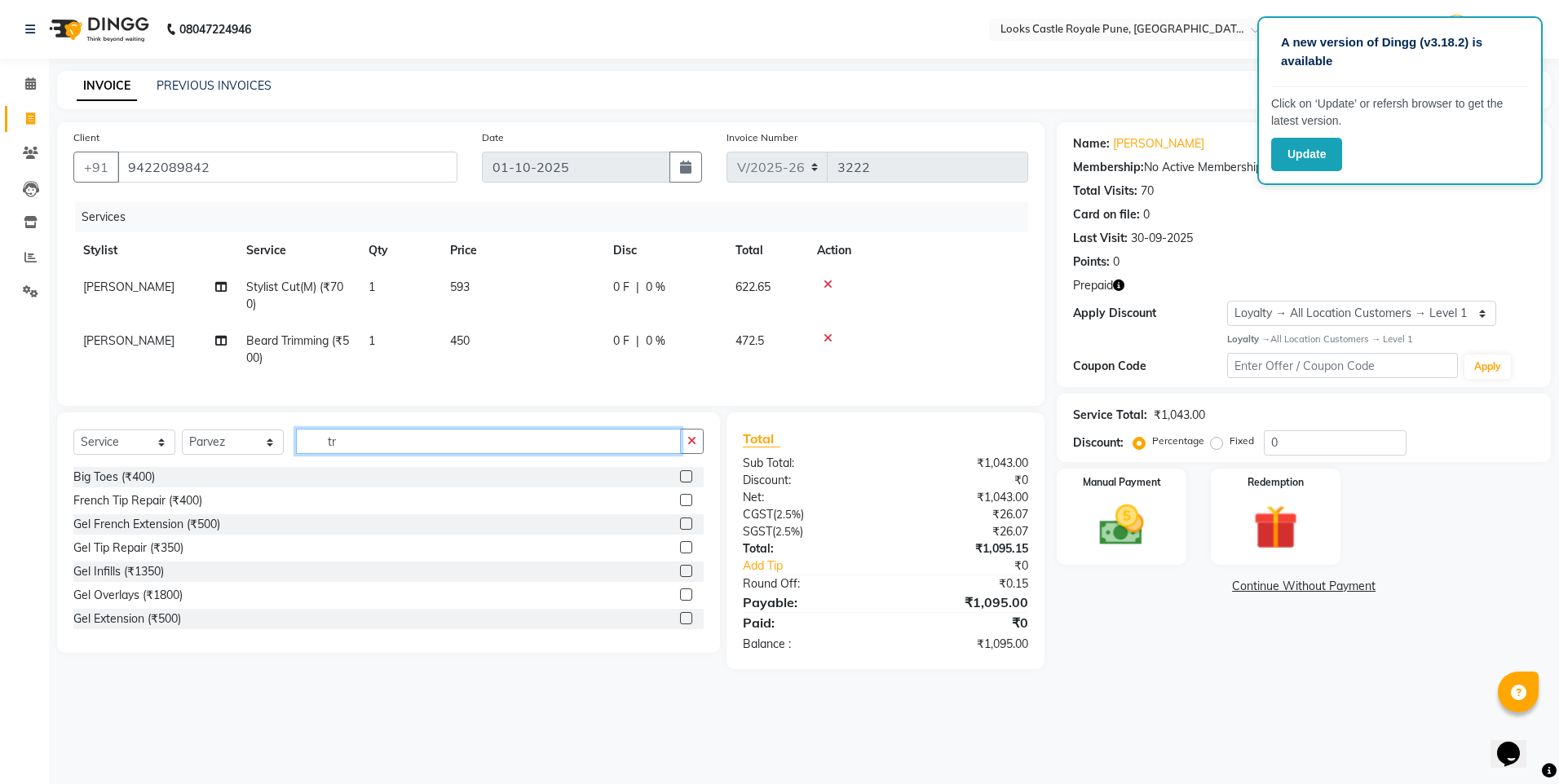
click at [349, 449] on input "tr" at bounding box center [488, 440] width 385 height 25
type input "c"
type input "tr"
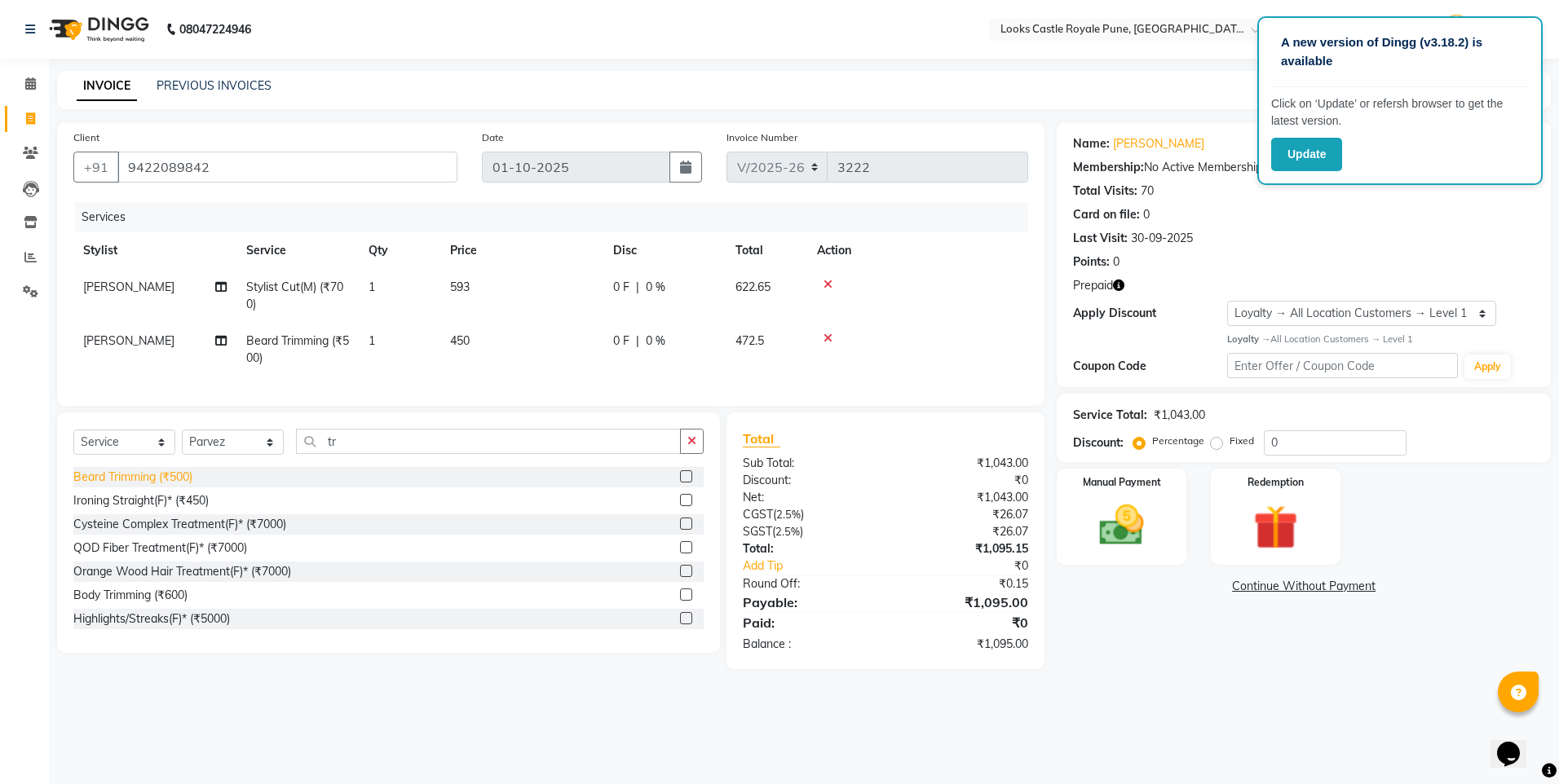
click at [107, 486] on div "Beard Trimming (₹500)" at bounding box center [133, 477] width 119 height 17
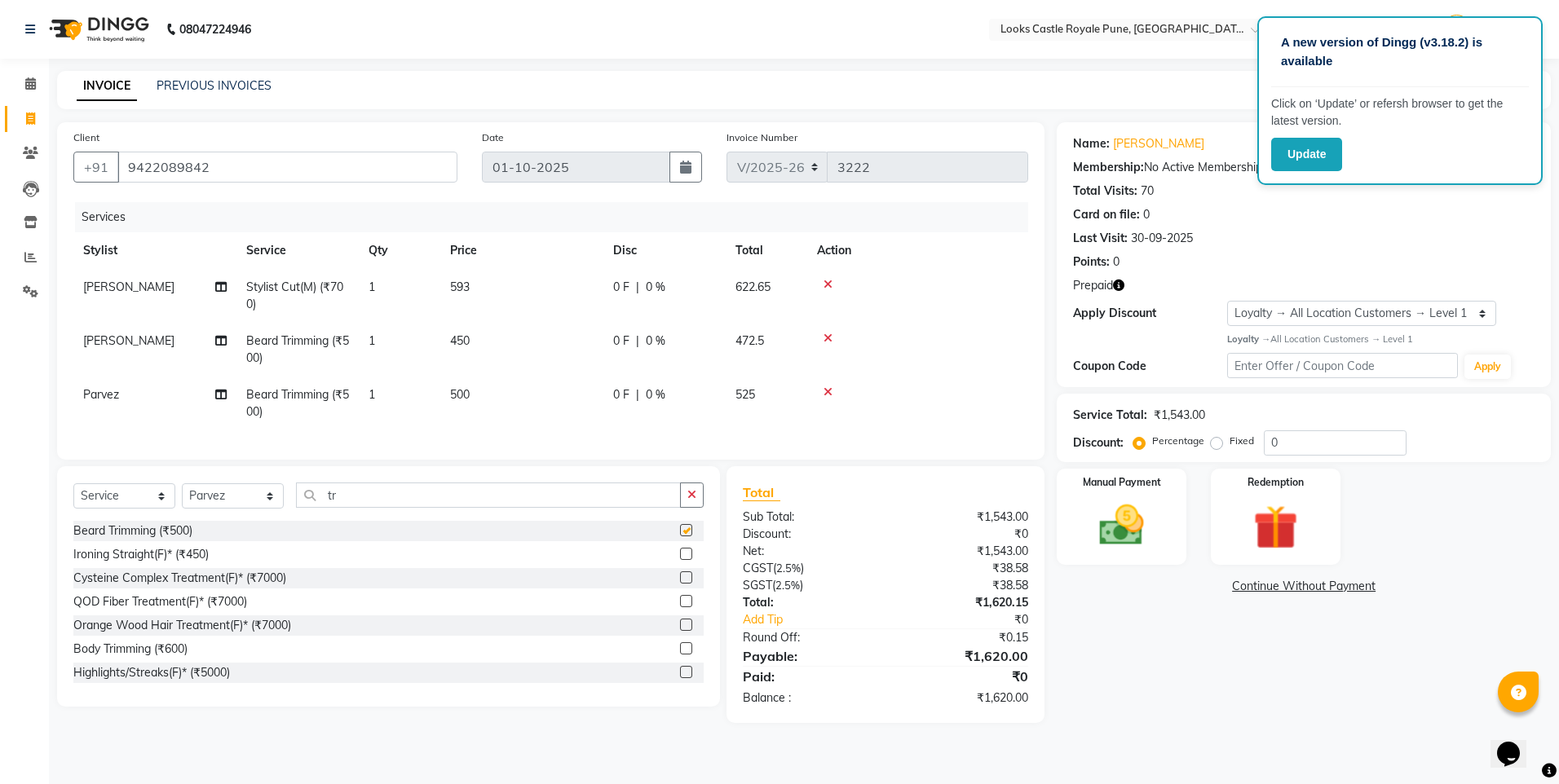
checkbox input "false"
click at [460, 378] on td "500" at bounding box center [522, 403] width 163 height 54
select select "43037"
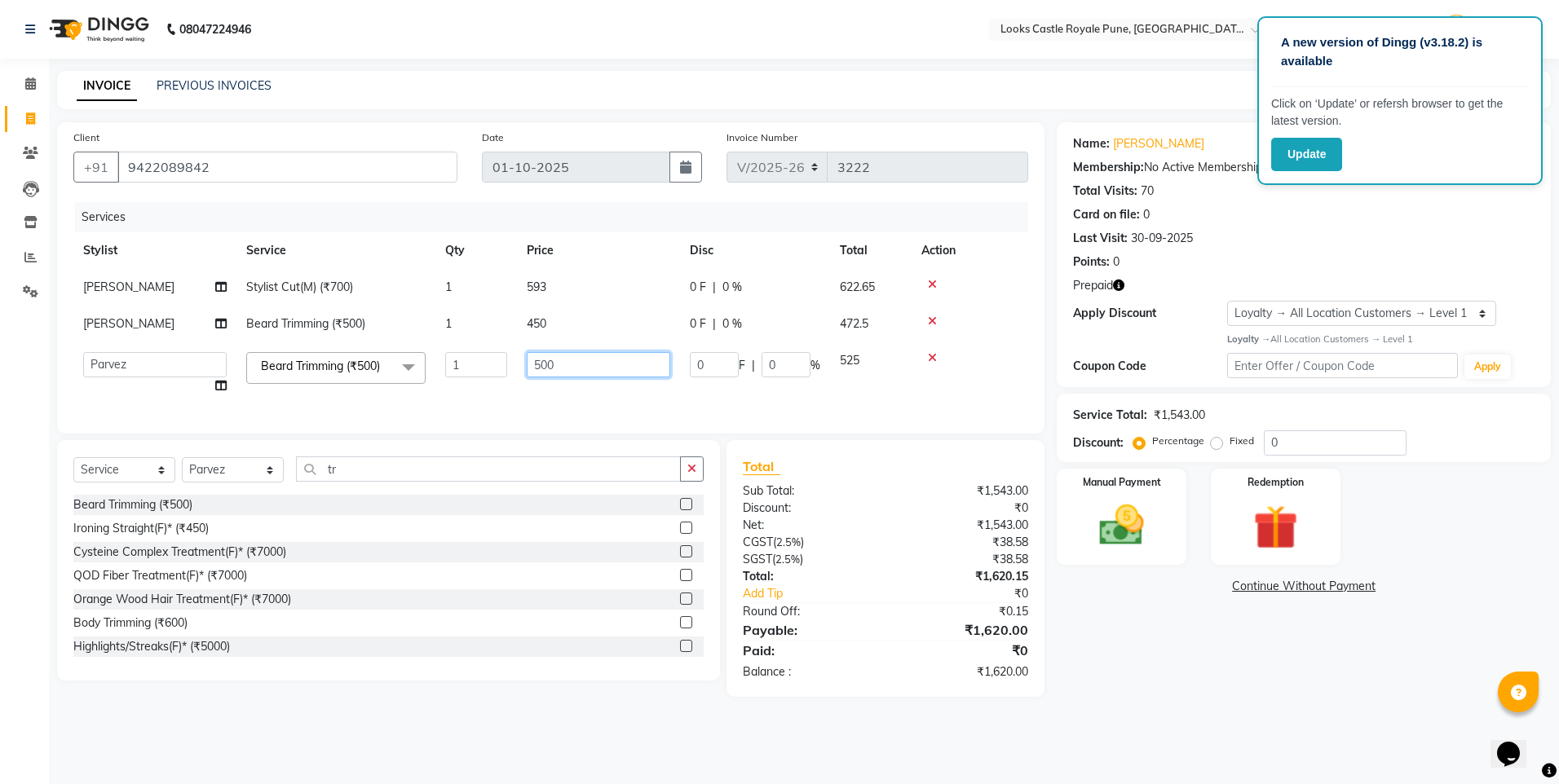
click at [560, 374] on input "500" at bounding box center [599, 364] width 143 height 25
click at [561, 374] on input "500" at bounding box center [599, 364] width 143 height 25
click at [542, 366] on input "500" at bounding box center [599, 364] width 143 height 25
type input "450"
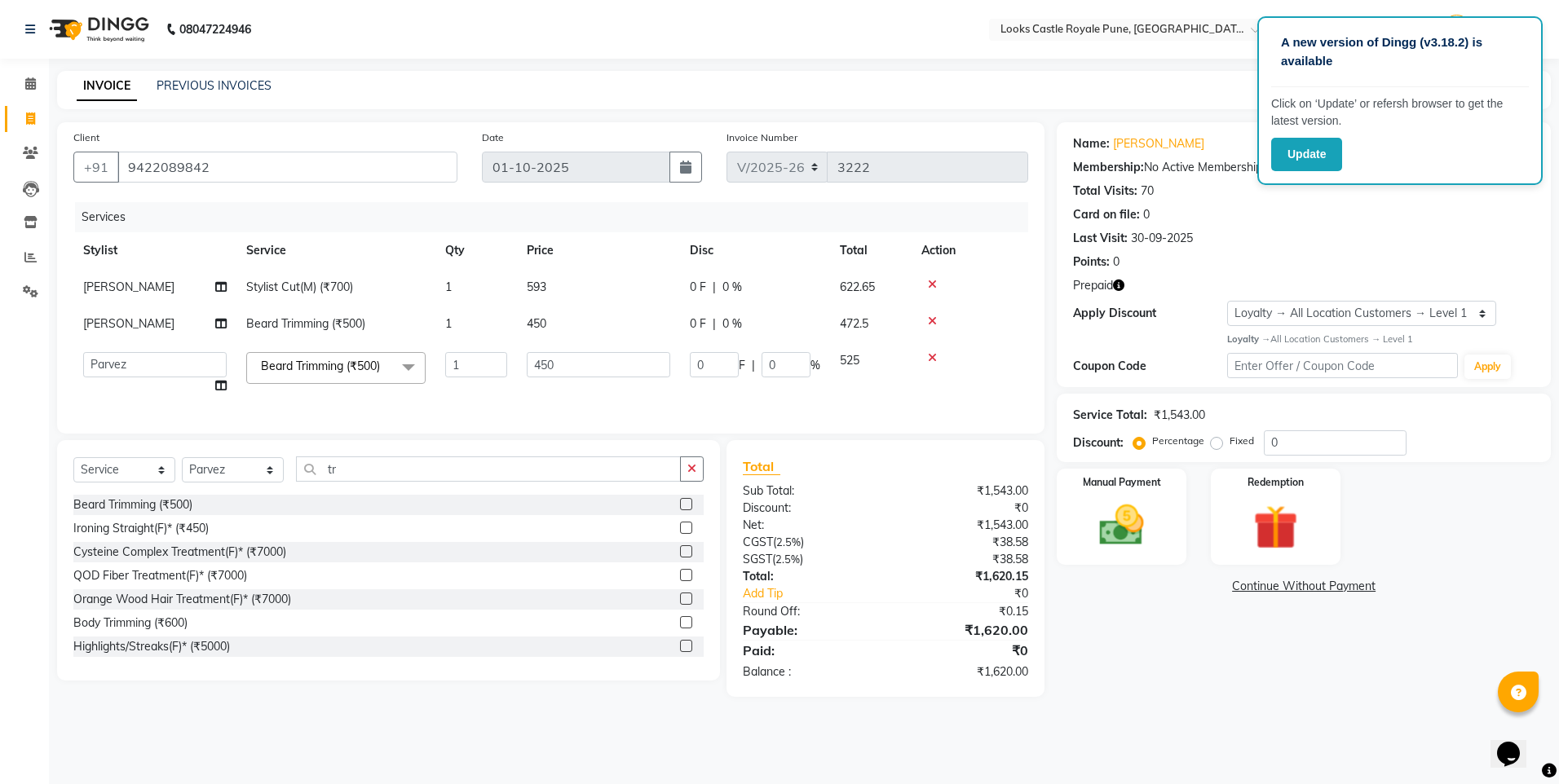
click at [878, 616] on div "Total Sub Total: ₹1,543.00 Discount: ₹0 Net: ₹1,543.00 CGST ( 2.5% ) ₹38.58 SGS…" at bounding box center [886, 568] width 286 height 224
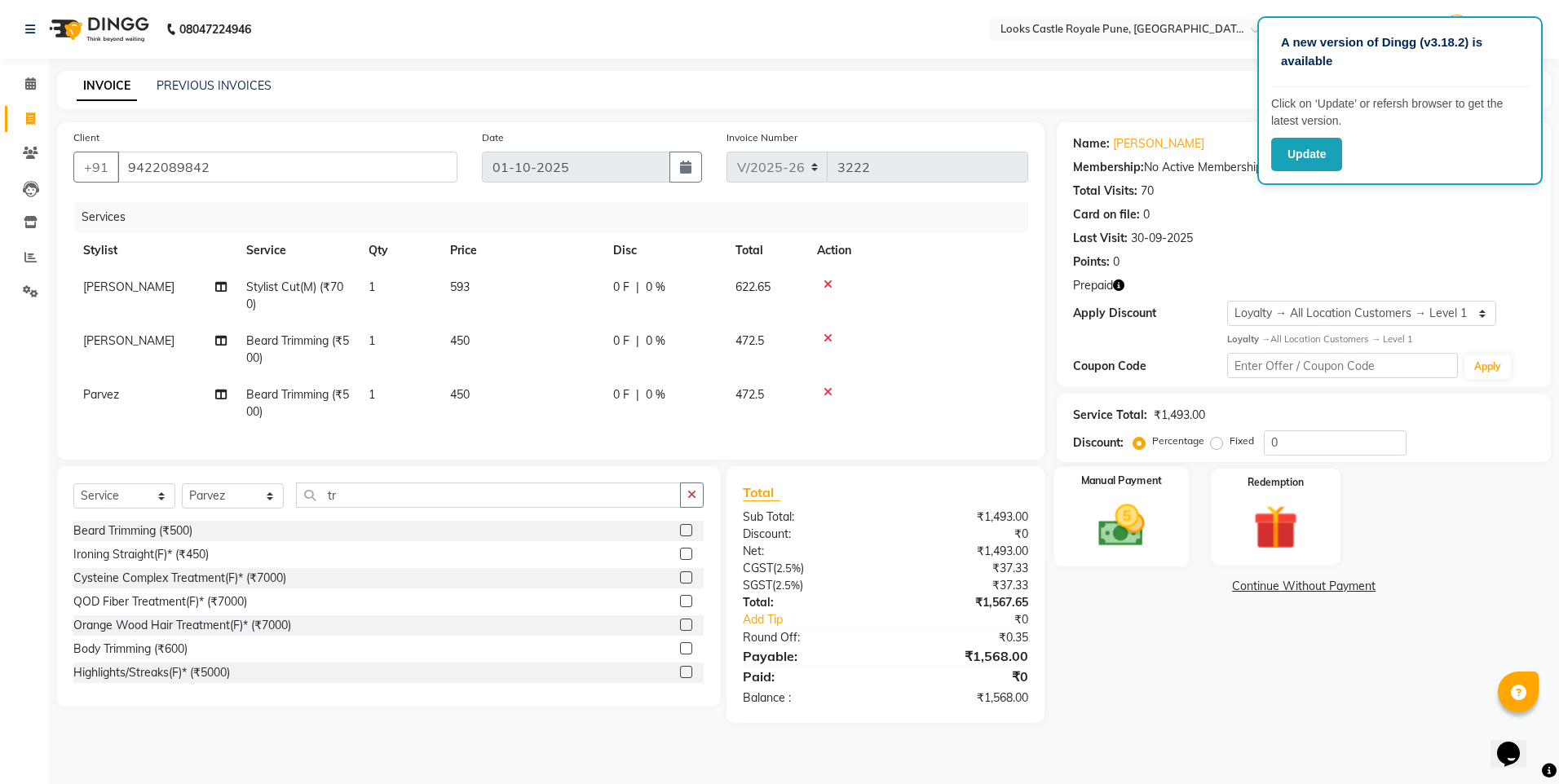
click at [1112, 536] on img at bounding box center [1120, 526] width 75 height 54
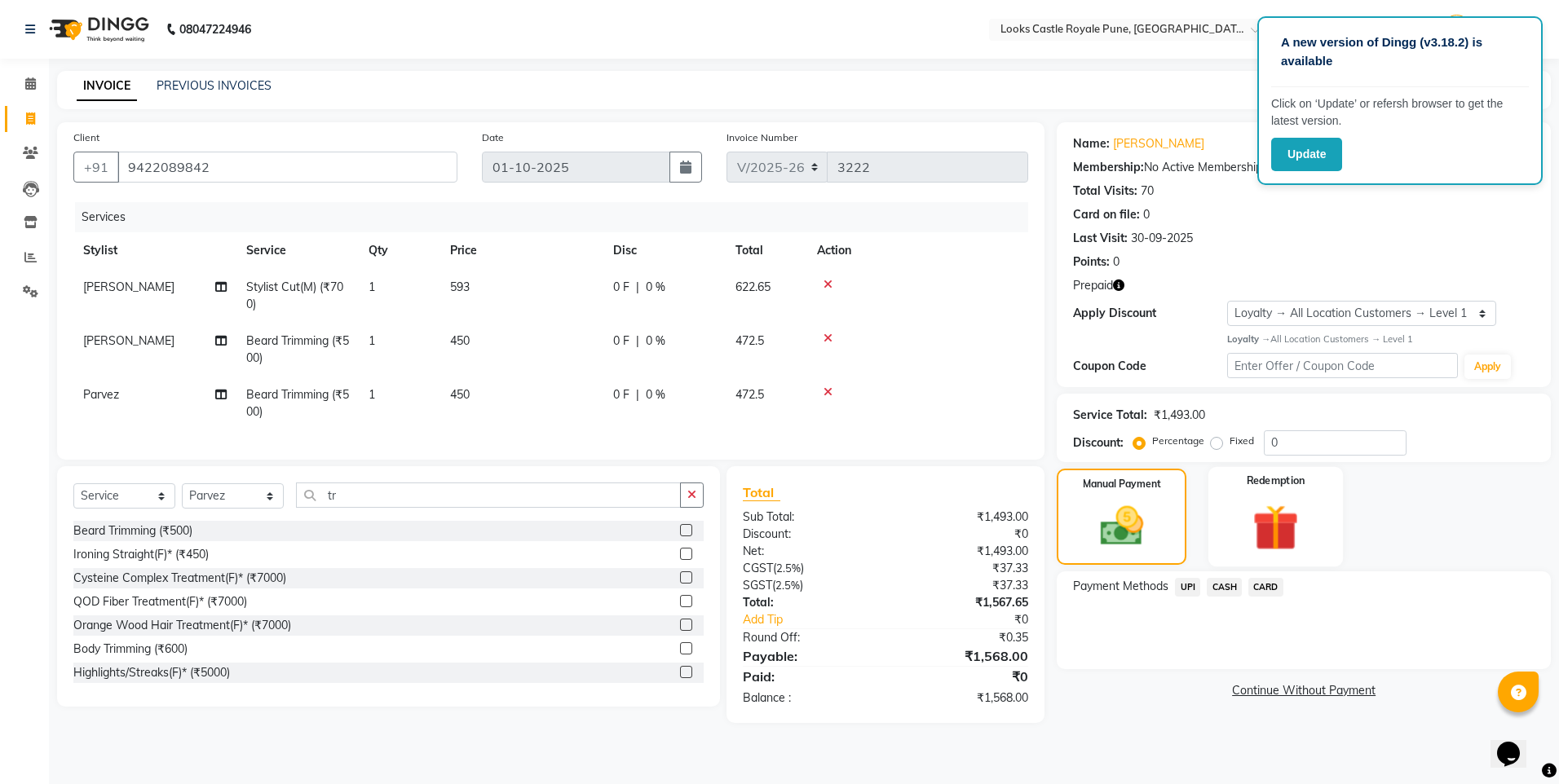
click at [1267, 492] on div "Redemption" at bounding box center [1275, 517] width 134 height 101
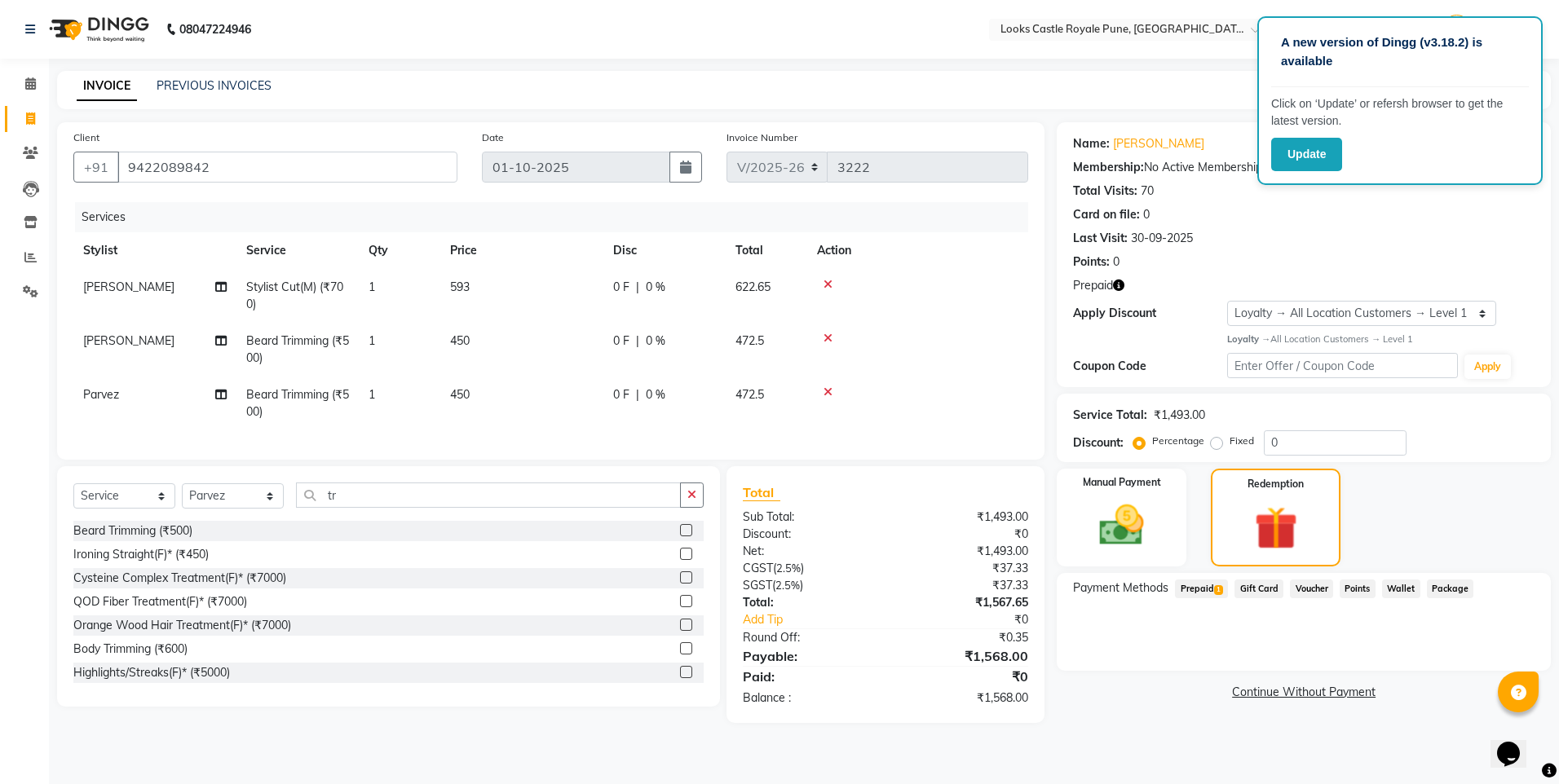
click at [1193, 596] on span "Prepaid 1" at bounding box center [1201, 588] width 53 height 19
click at [1280, 669] on div "1568 Add" at bounding box center [1304, 654] width 447 height 31
click at [1290, 656] on input "1568" at bounding box center [1312, 653] width 98 height 25
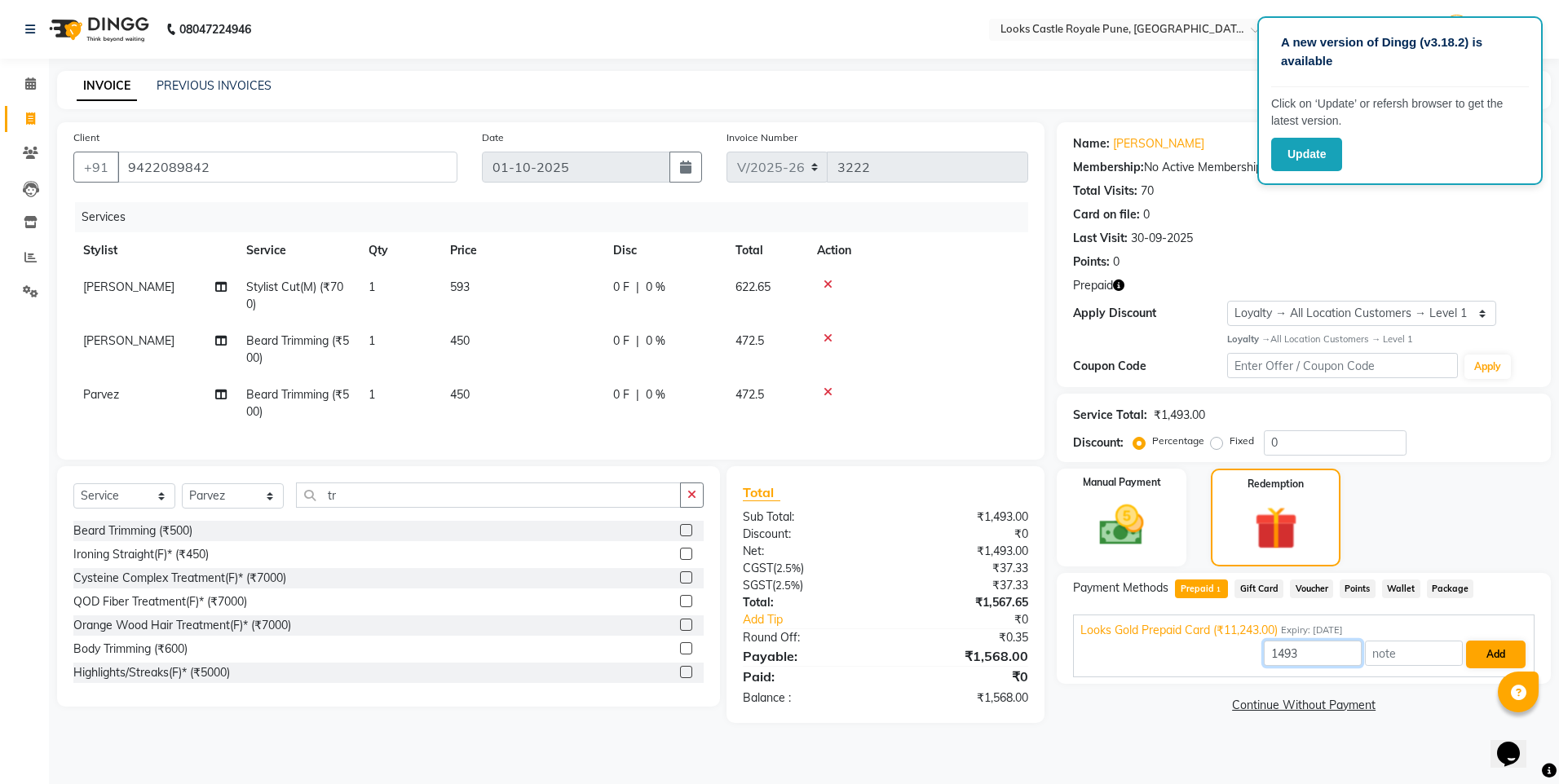
type input "1493"
click at [1472, 651] on button "Add" at bounding box center [1496, 655] width 60 height 28
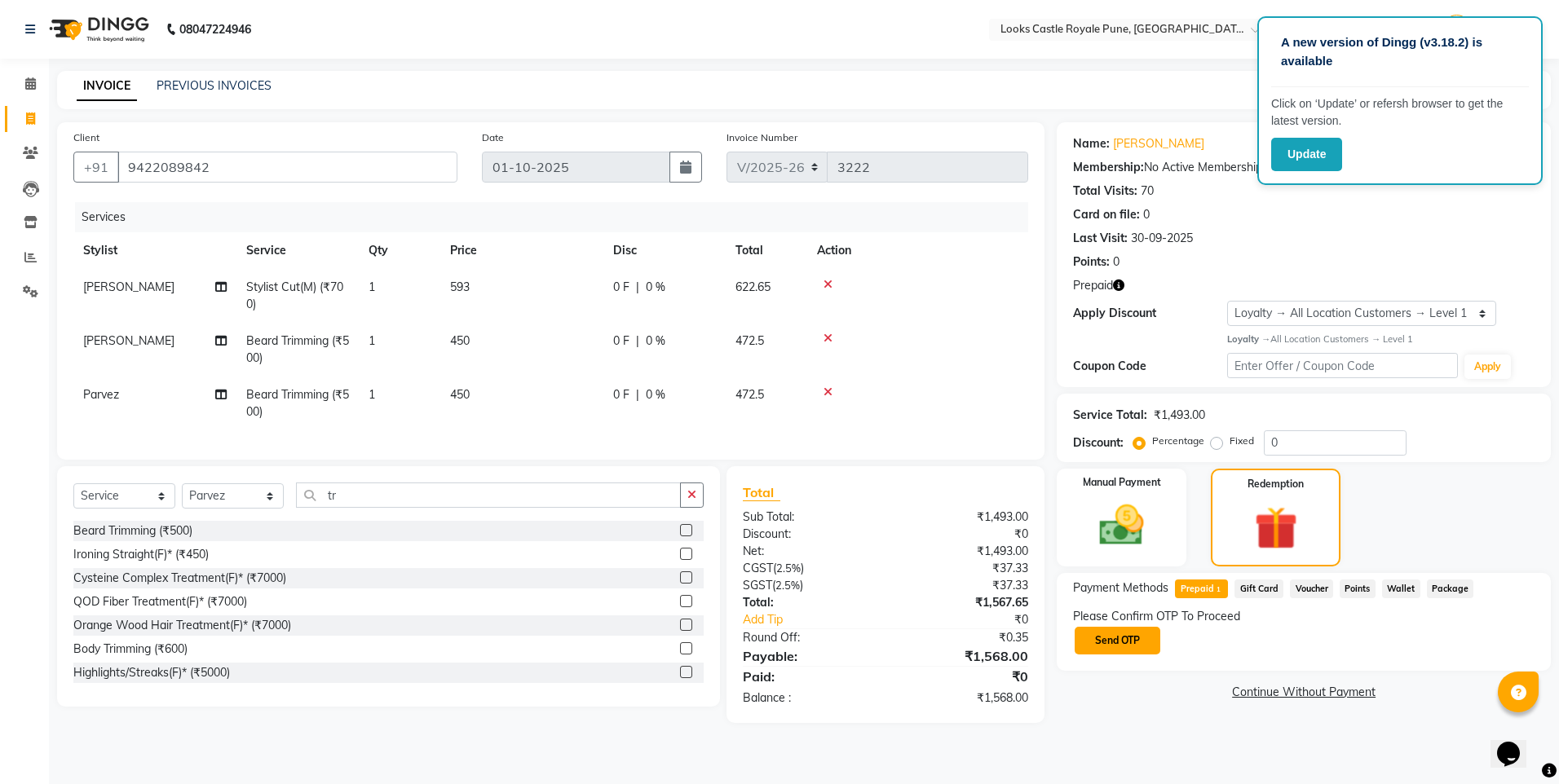
click at [1144, 639] on button "Send OTP" at bounding box center [1118, 641] width 86 height 28
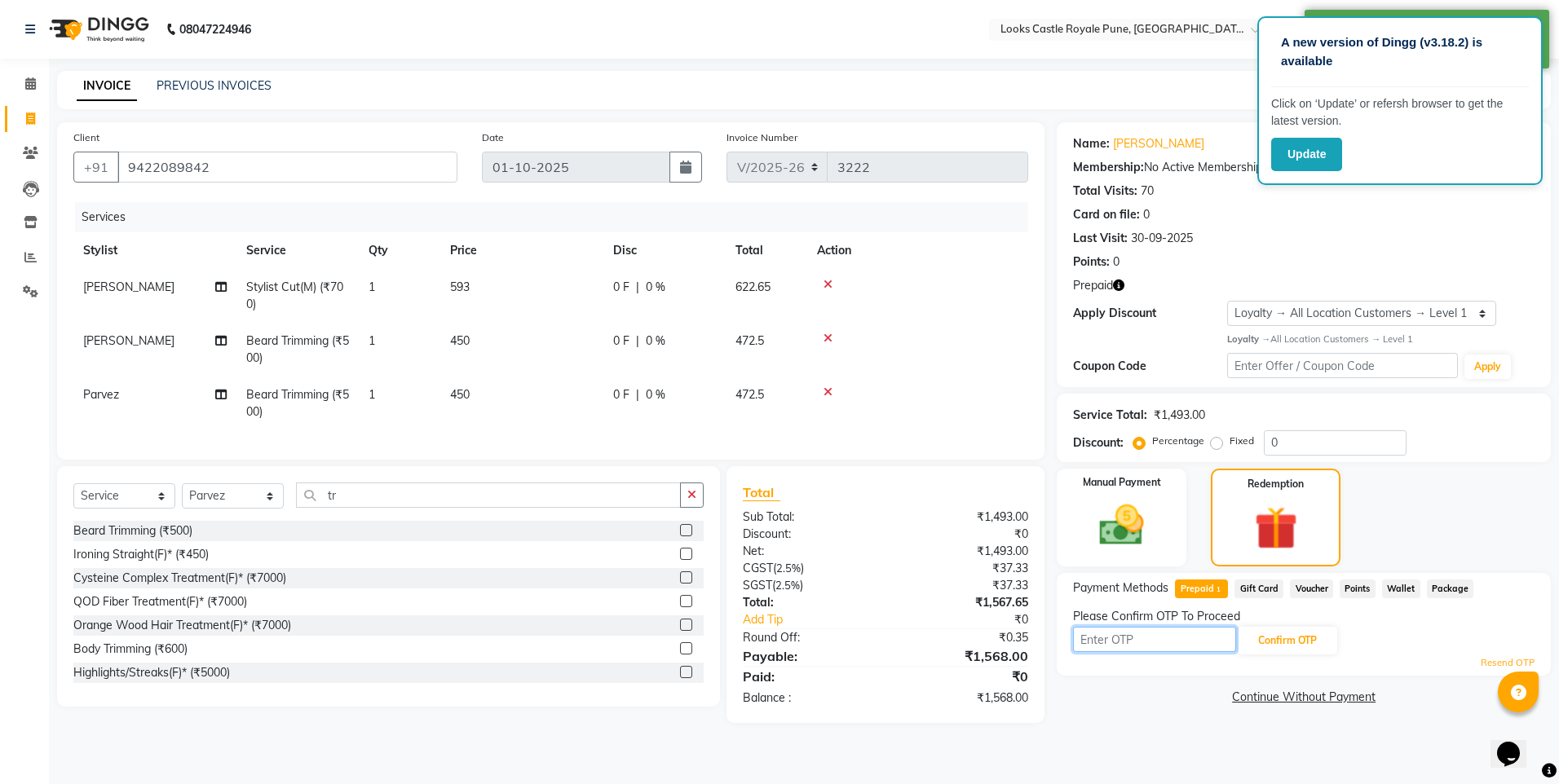
click at [1143, 635] on input "text" at bounding box center [1154, 639] width 163 height 25
click at [1496, 655] on div "Confirm OTP" at bounding box center [1304, 640] width 462 height 31
click at [1489, 660] on link "Resend OTP" at bounding box center [1508, 663] width 54 height 14
click at [1174, 646] on input "text" at bounding box center [1154, 639] width 163 height 25
type input "8967"
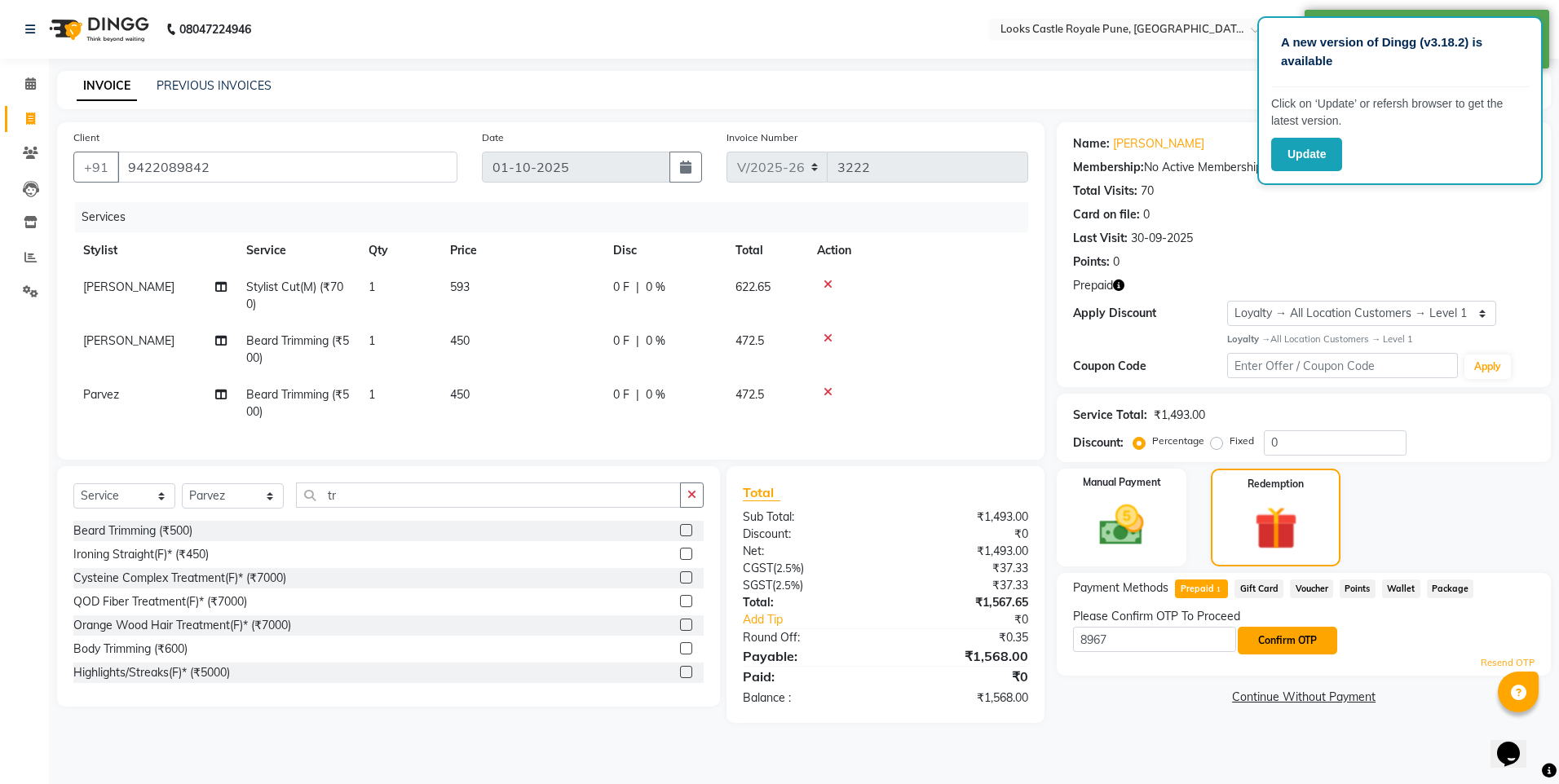
click at [1287, 643] on button "Confirm OTP" at bounding box center [1287, 641] width 100 height 28
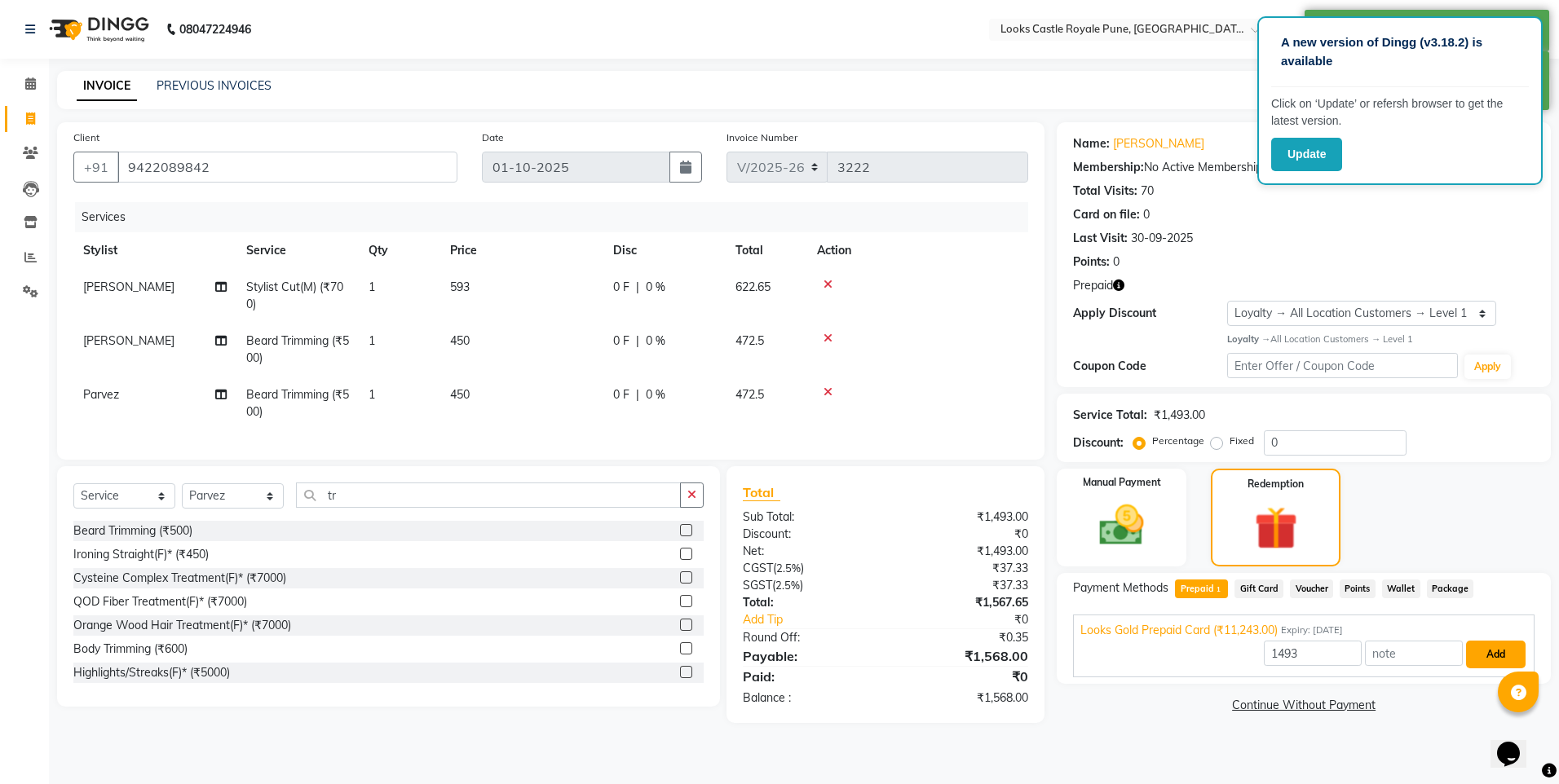
click at [1478, 652] on button "Add" at bounding box center [1496, 655] width 60 height 28
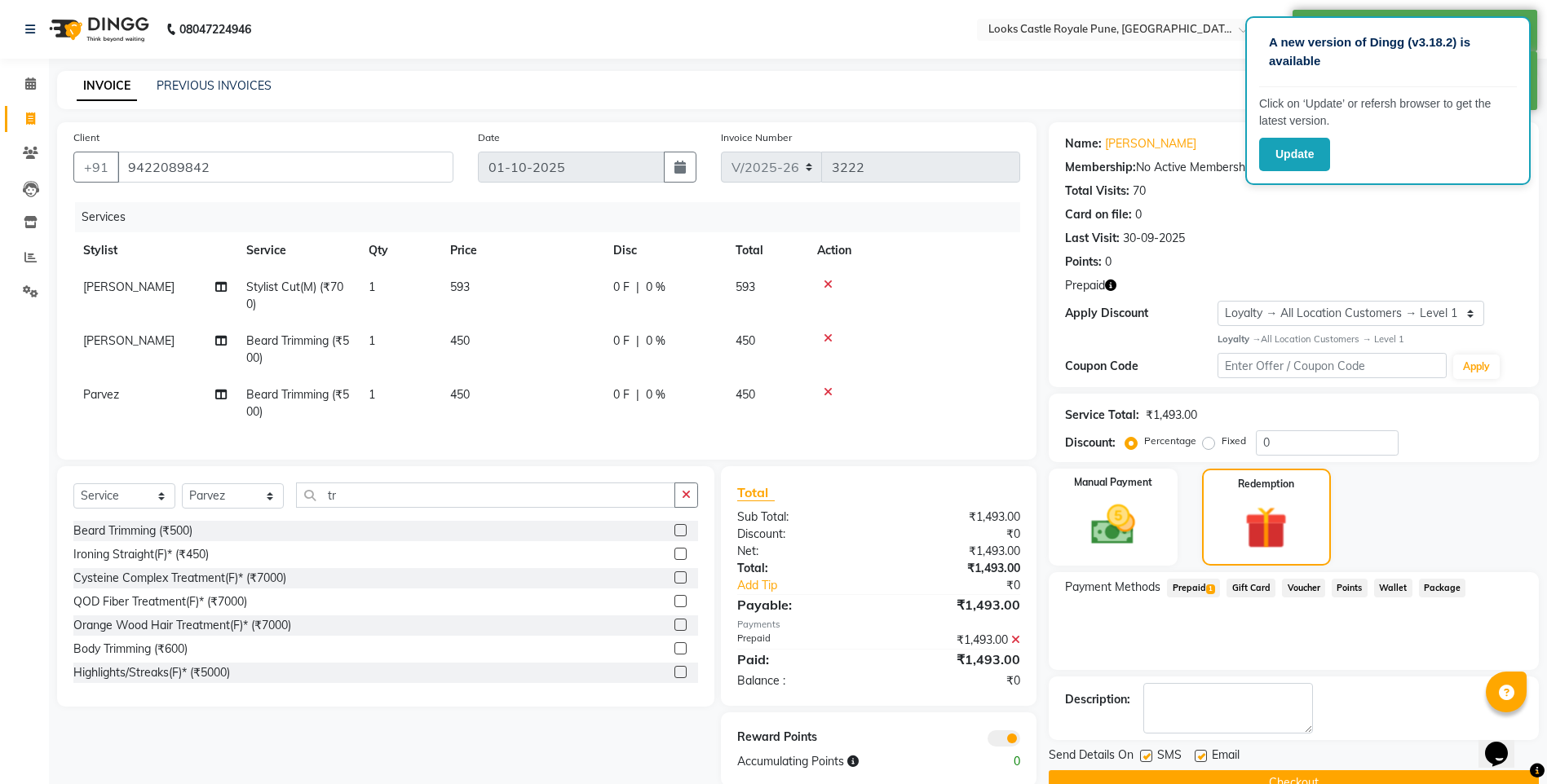
scroll to position [39, 0]
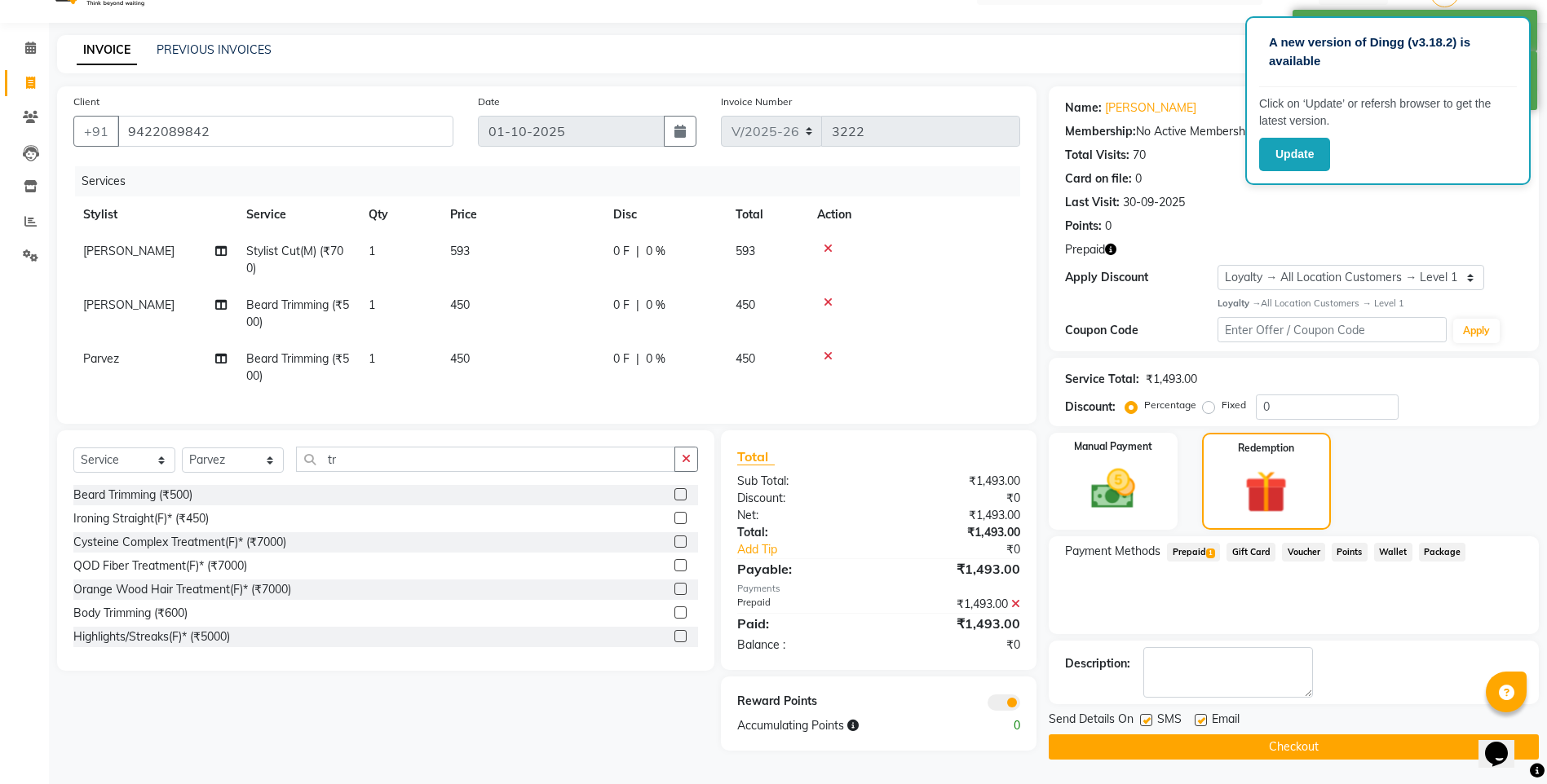
click at [1255, 758] on div "Name: [PERSON_NAME] Membership: No Active Membership Total Visits: 70 Card on f…" at bounding box center [1299, 423] width 502 height 673
click at [1274, 742] on button "Checkout" at bounding box center [1294, 747] width 490 height 25
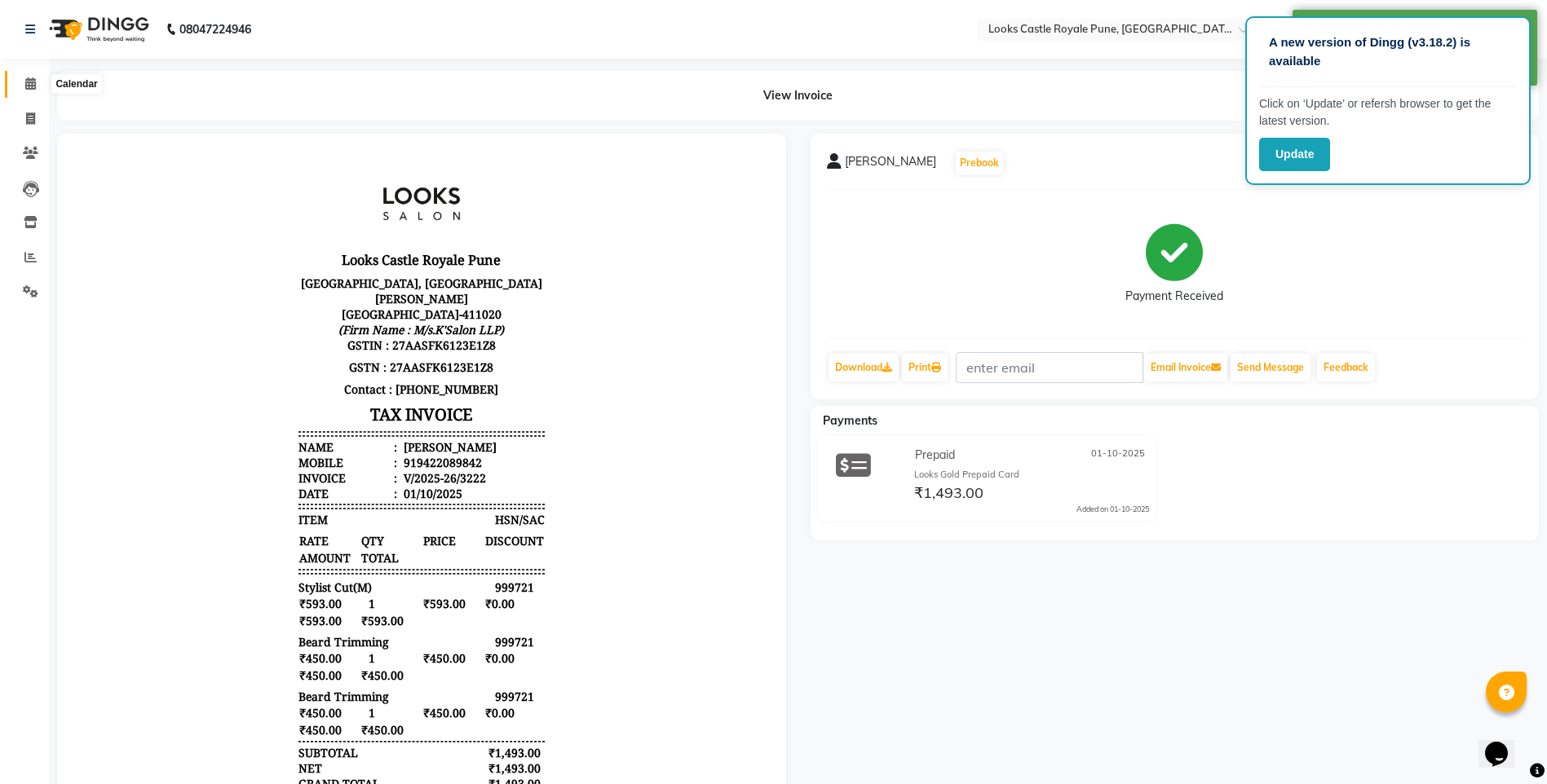
click at [39, 88] on span at bounding box center [31, 85] width 29 height 19
